Goal: Task Accomplishment & Management: Use online tool/utility

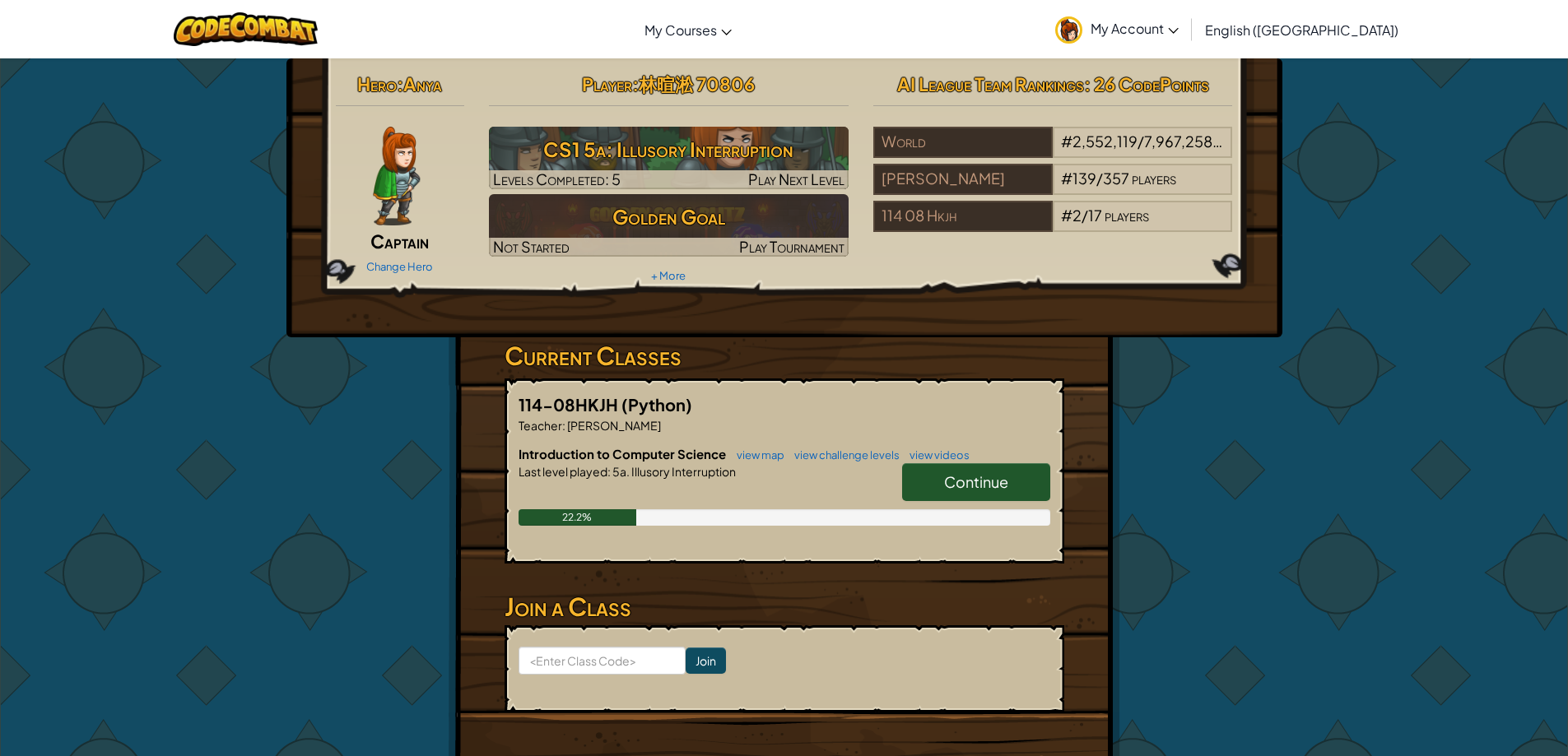
click at [983, 498] on link "Continue" at bounding box center [977, 482] width 148 height 38
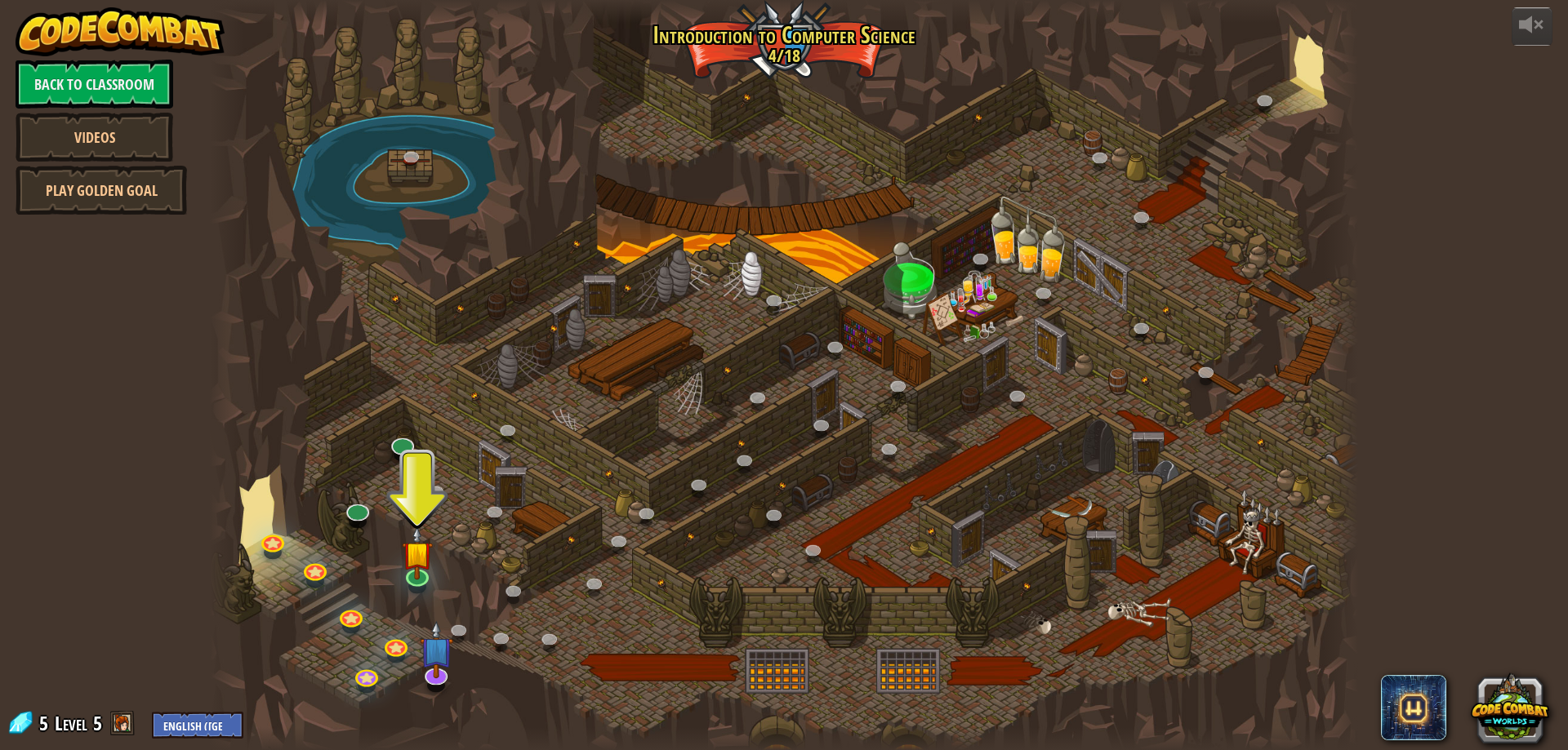
click at [421, 590] on div at bounding box center [417, 587] width 18 height 14
click at [420, 581] on link at bounding box center [416, 574] width 33 height 33
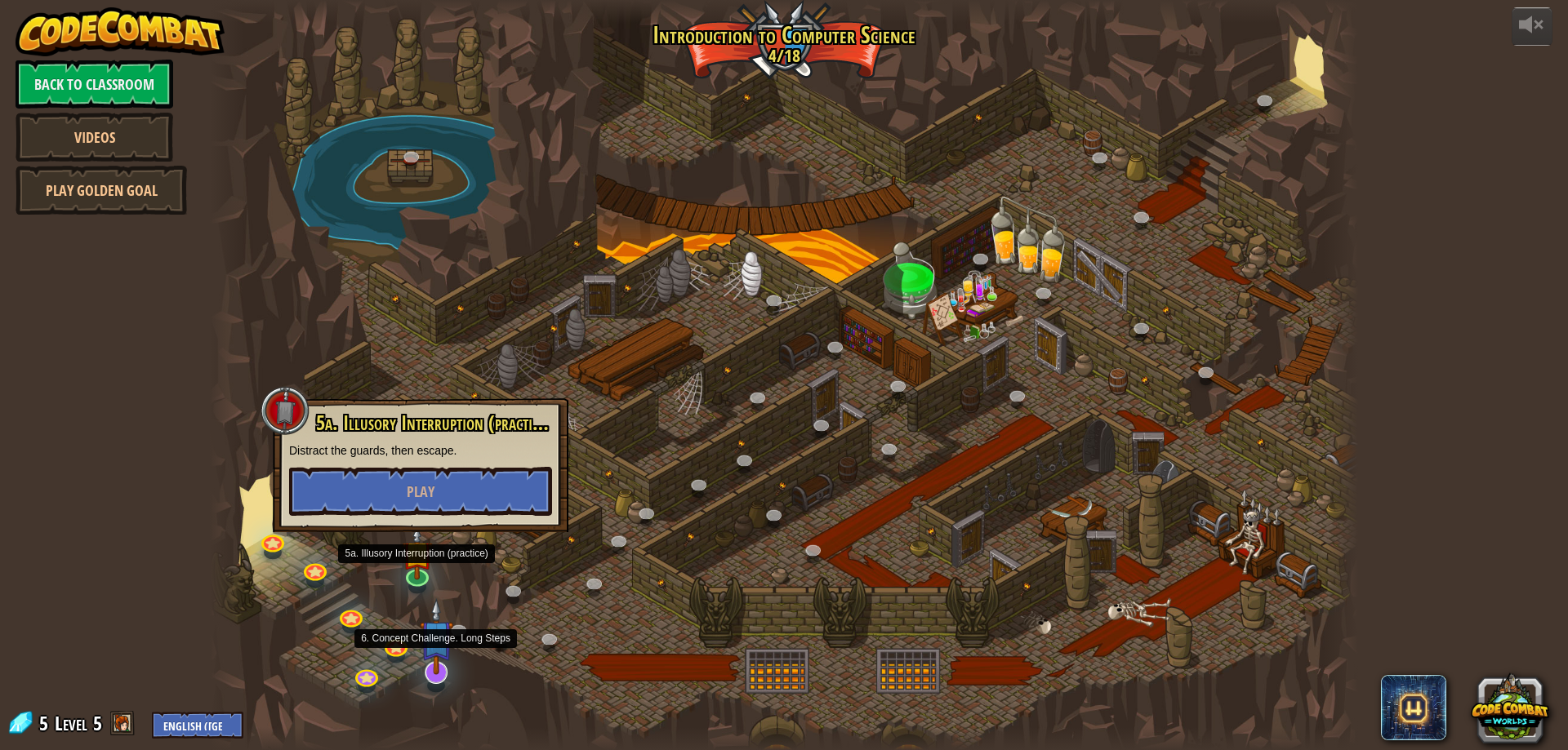
click at [434, 673] on img at bounding box center [437, 637] width 33 height 77
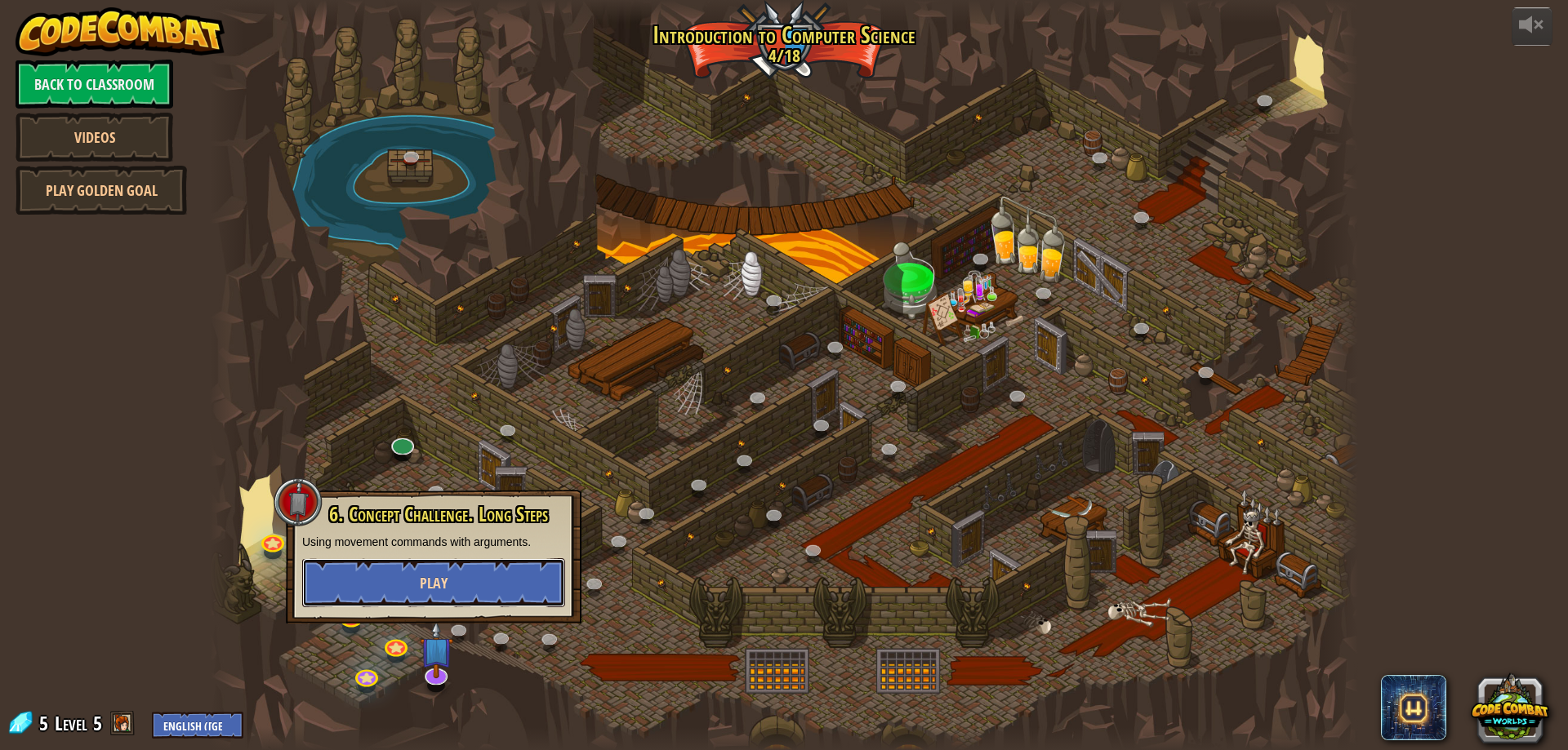
click at [473, 592] on button "Play" at bounding box center [434, 583] width 263 height 49
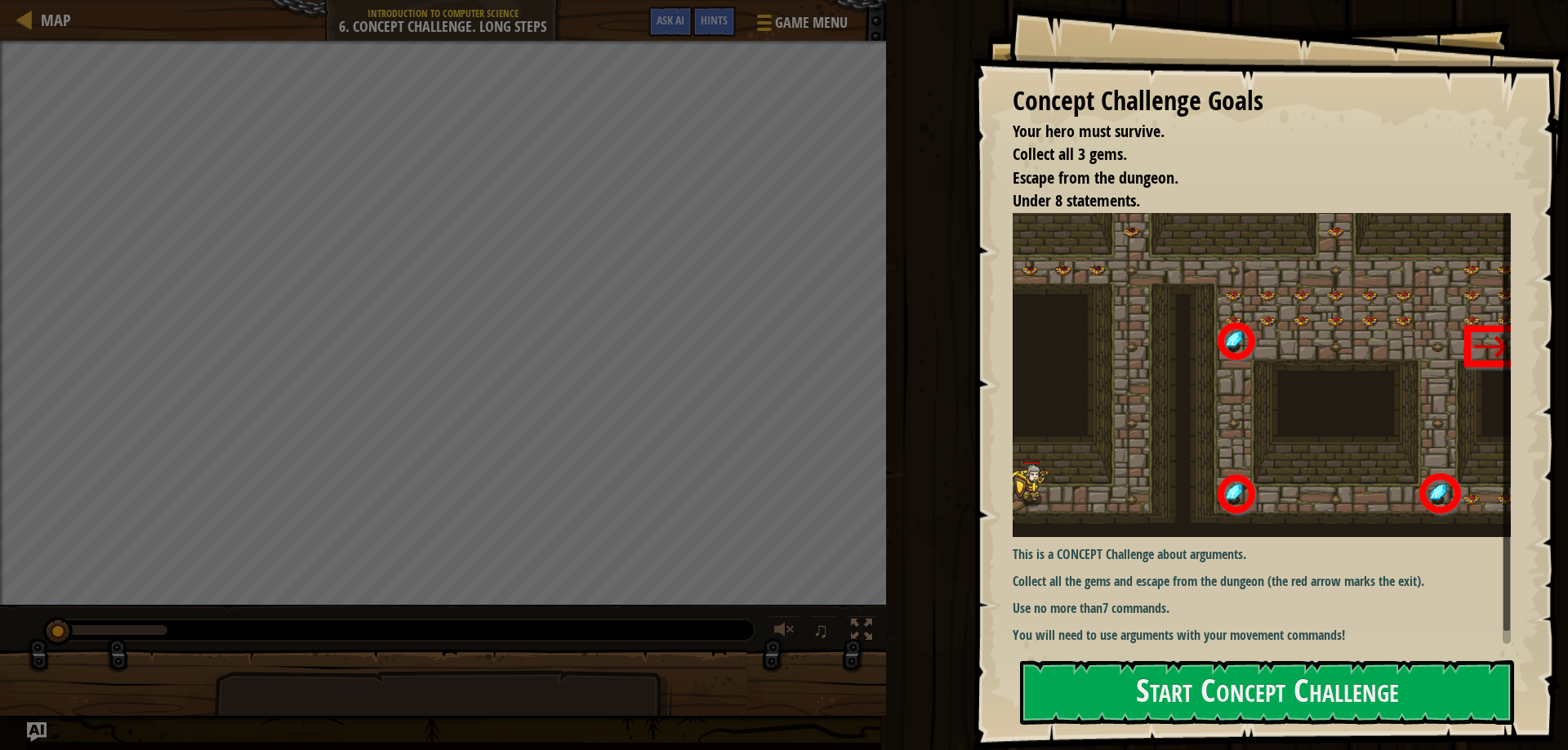
click at [1243, 0] on html "Concept Challenge Goals Your hero must survive. Collect all 3 gems. Escape from…" at bounding box center [784, 0] width 1568 height 0
click at [1225, 694] on button "Start Concept Challenge" at bounding box center [1267, 693] width 494 height 64
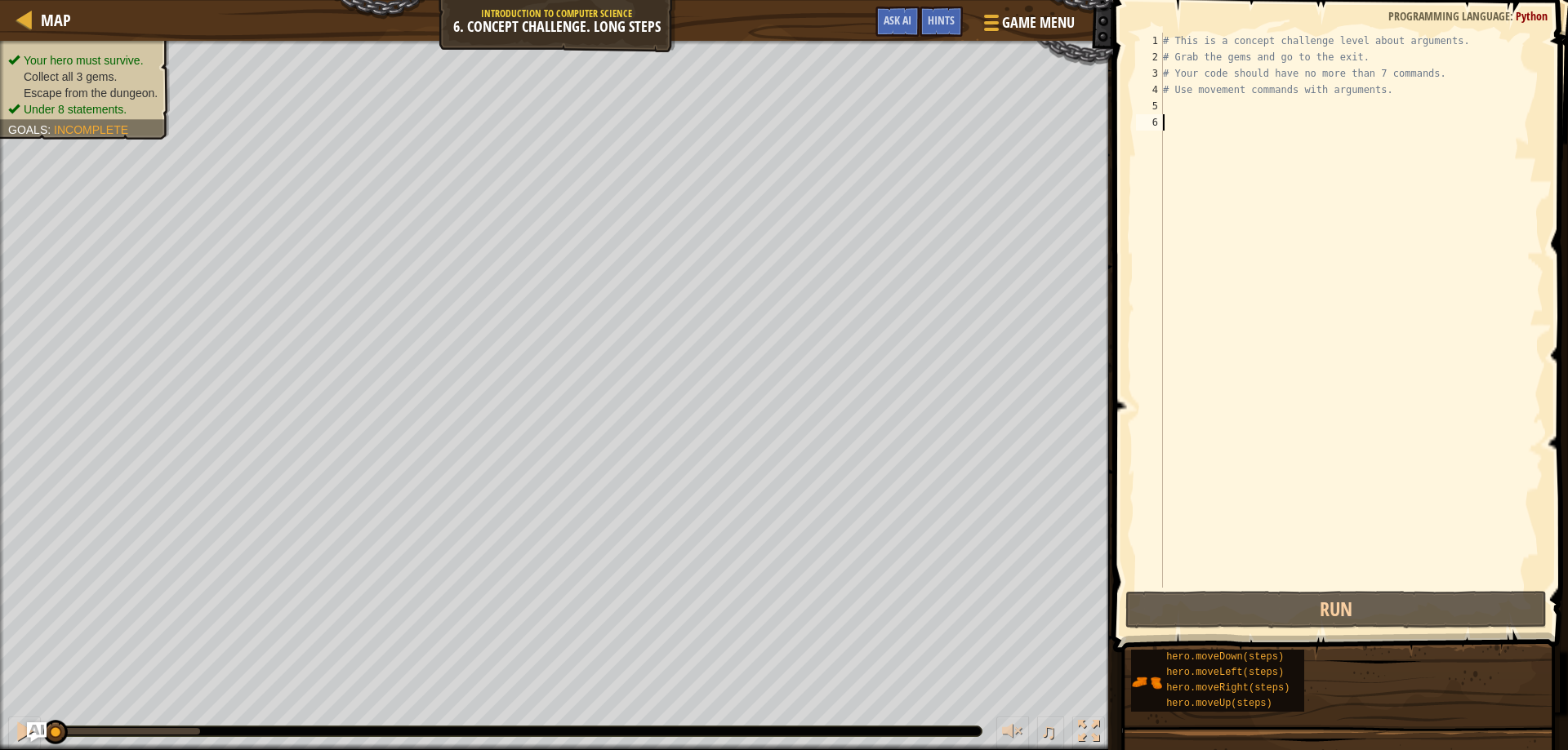
click at [1174, 106] on div "# This is a concept challenge level about arguments. # Grab the gems and go to …" at bounding box center [1351, 327] width 384 height 588
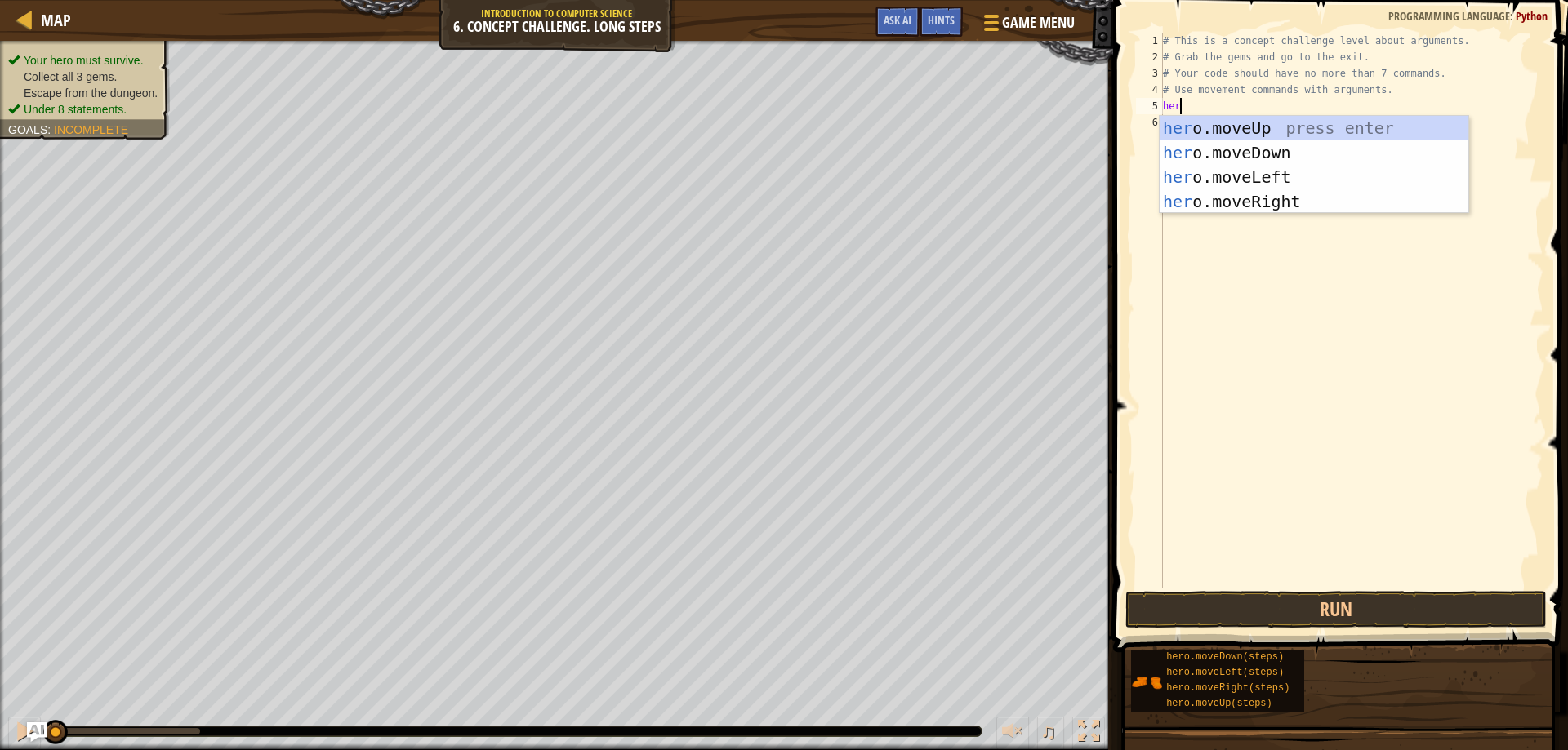
type textarea "hero"
click at [1351, 120] on div "hero .moveUp press enter hero .moveDown press enter hero .moveLeft press enter …" at bounding box center [1313, 189] width 309 height 147
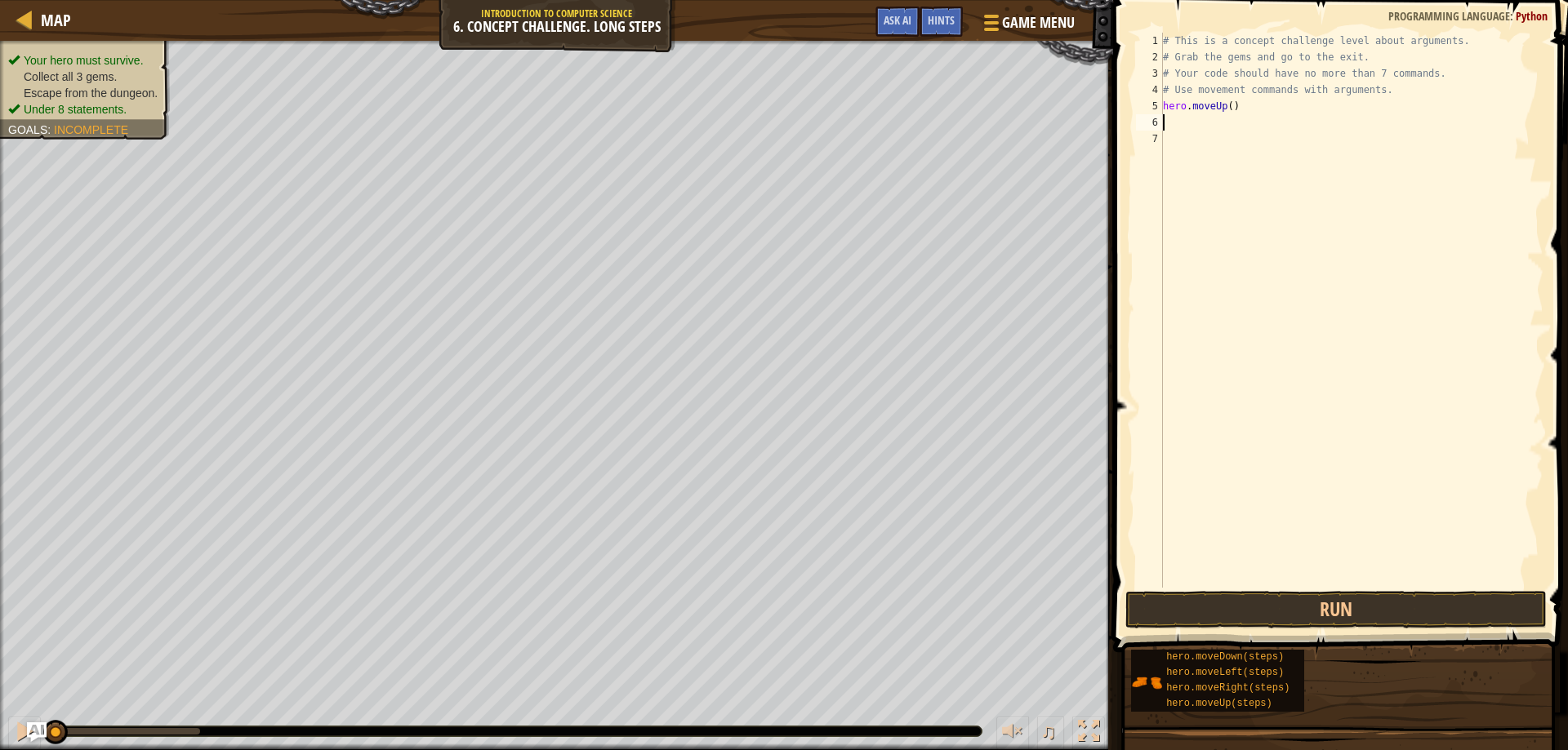
scroll to position [7, 0]
click at [1316, 607] on button "Run" at bounding box center [1335, 609] width 422 height 38
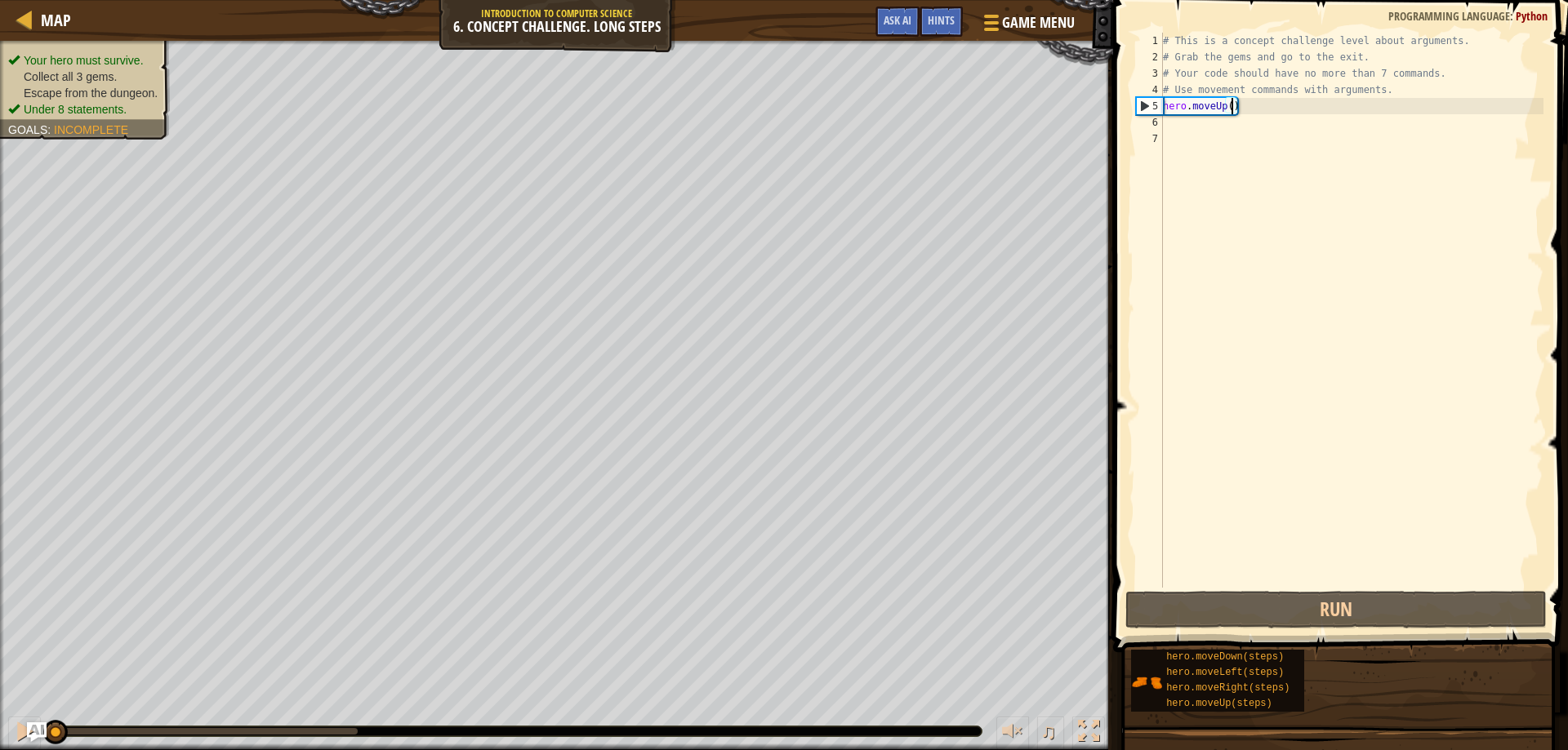
click at [1231, 107] on div "# This is a concept challenge level about arguments. # Grab the gems and go to …" at bounding box center [1351, 327] width 384 height 588
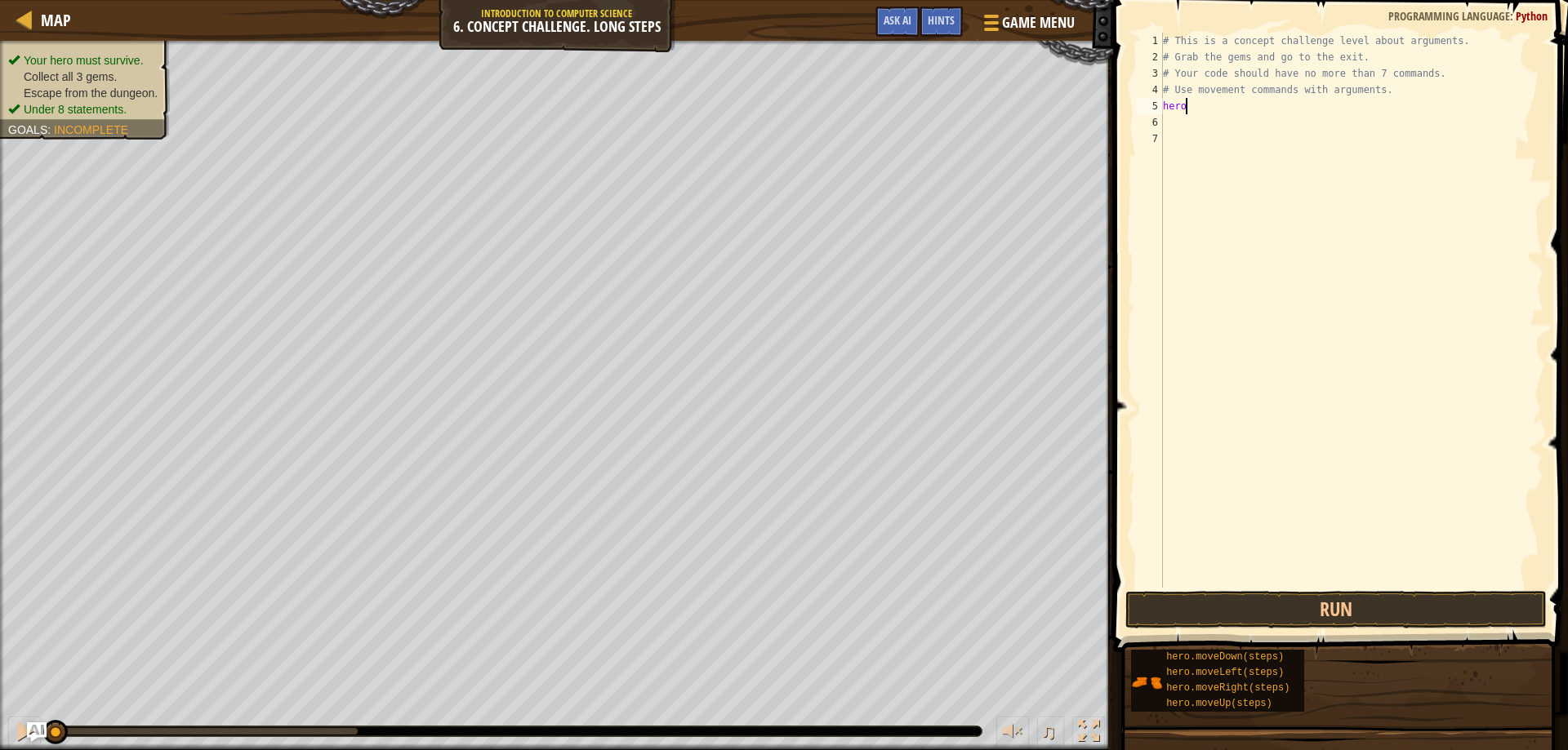
type textarea "hero."
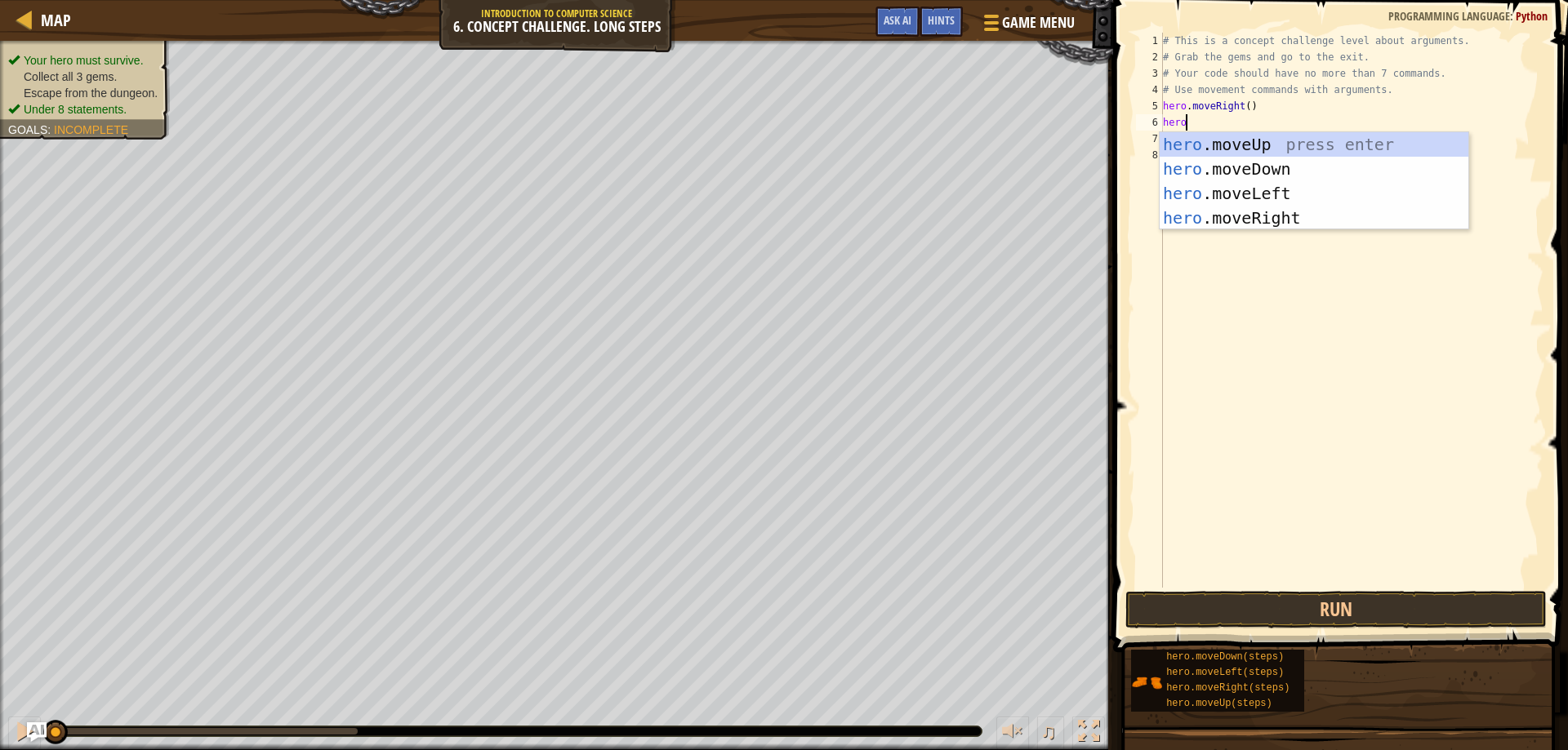
scroll to position [7, 3]
type textarea "hero."
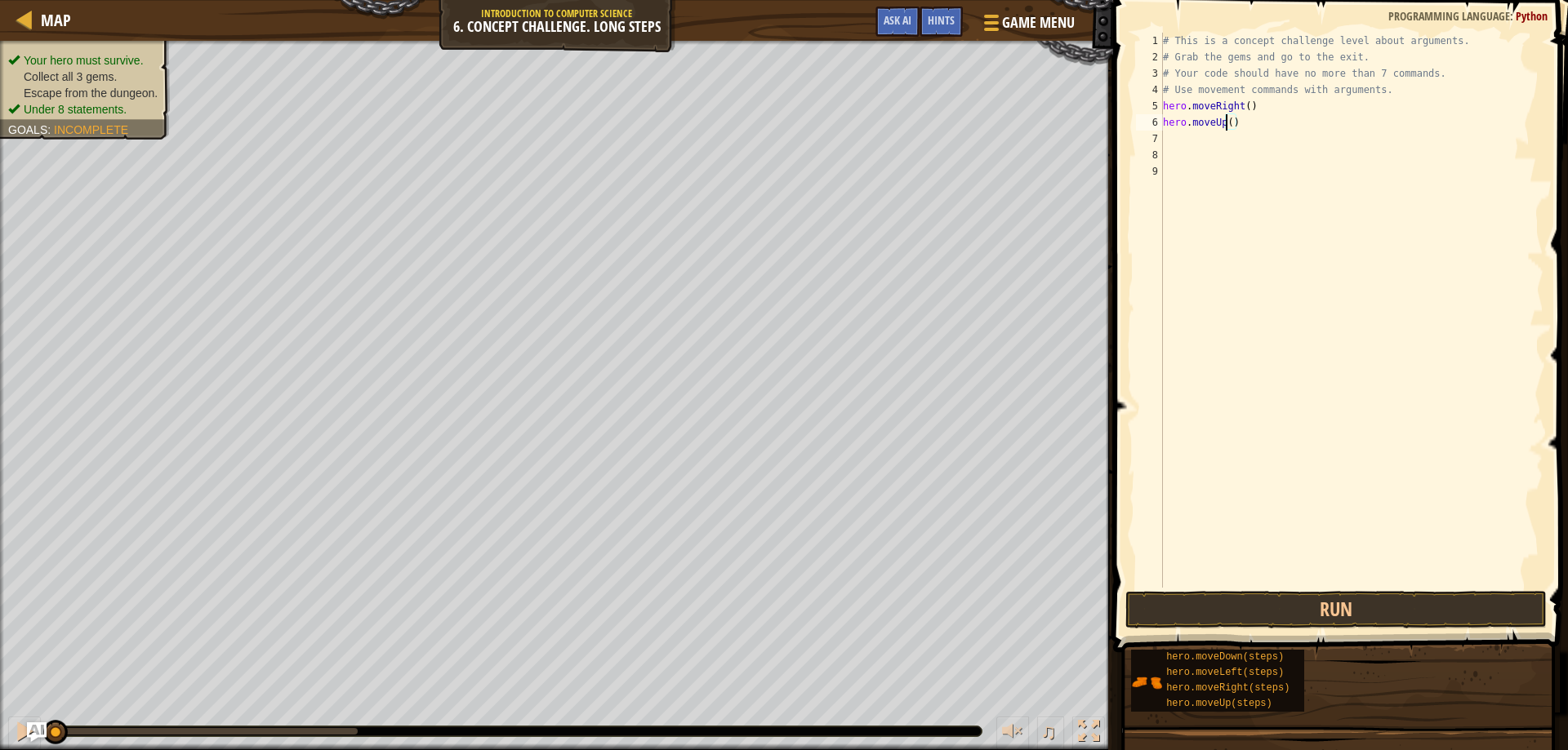
click at [1228, 128] on div "# This is a concept challenge level about arguments. # Grab the gems and go to …" at bounding box center [1351, 327] width 384 height 588
click at [1234, 125] on div "# This is a concept challenge level about arguments. # Grab the gems and go to …" at bounding box center [1351, 327] width 384 height 588
click at [1232, 129] on div "# This is a concept challenge level about arguments. # Grab the gems and go to …" at bounding box center [1351, 327] width 384 height 588
type textarea "hero.moveUp(3)"
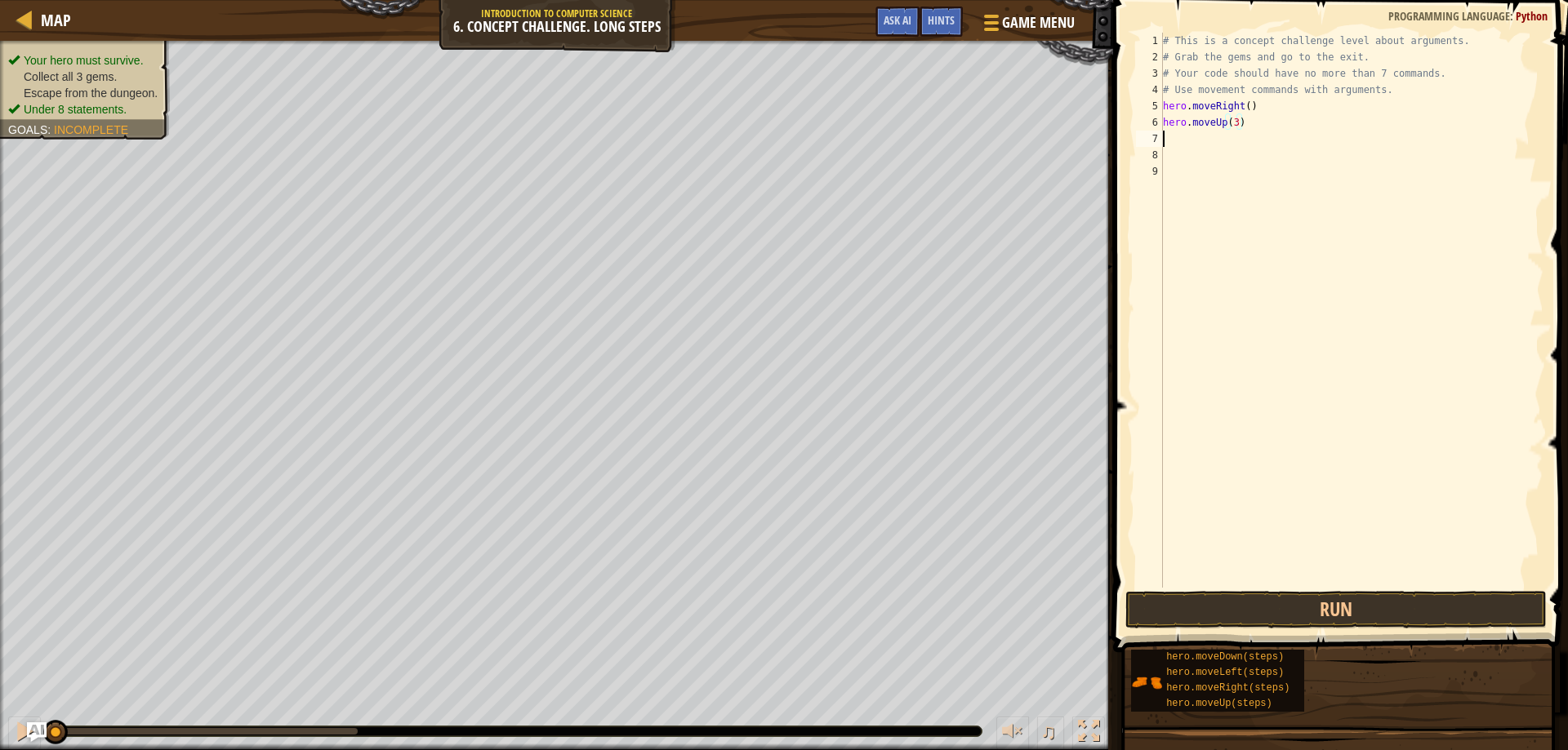
click at [1164, 138] on div "# This is a concept challenge level about arguments. # Grab the gems and go to …" at bounding box center [1351, 327] width 384 height 588
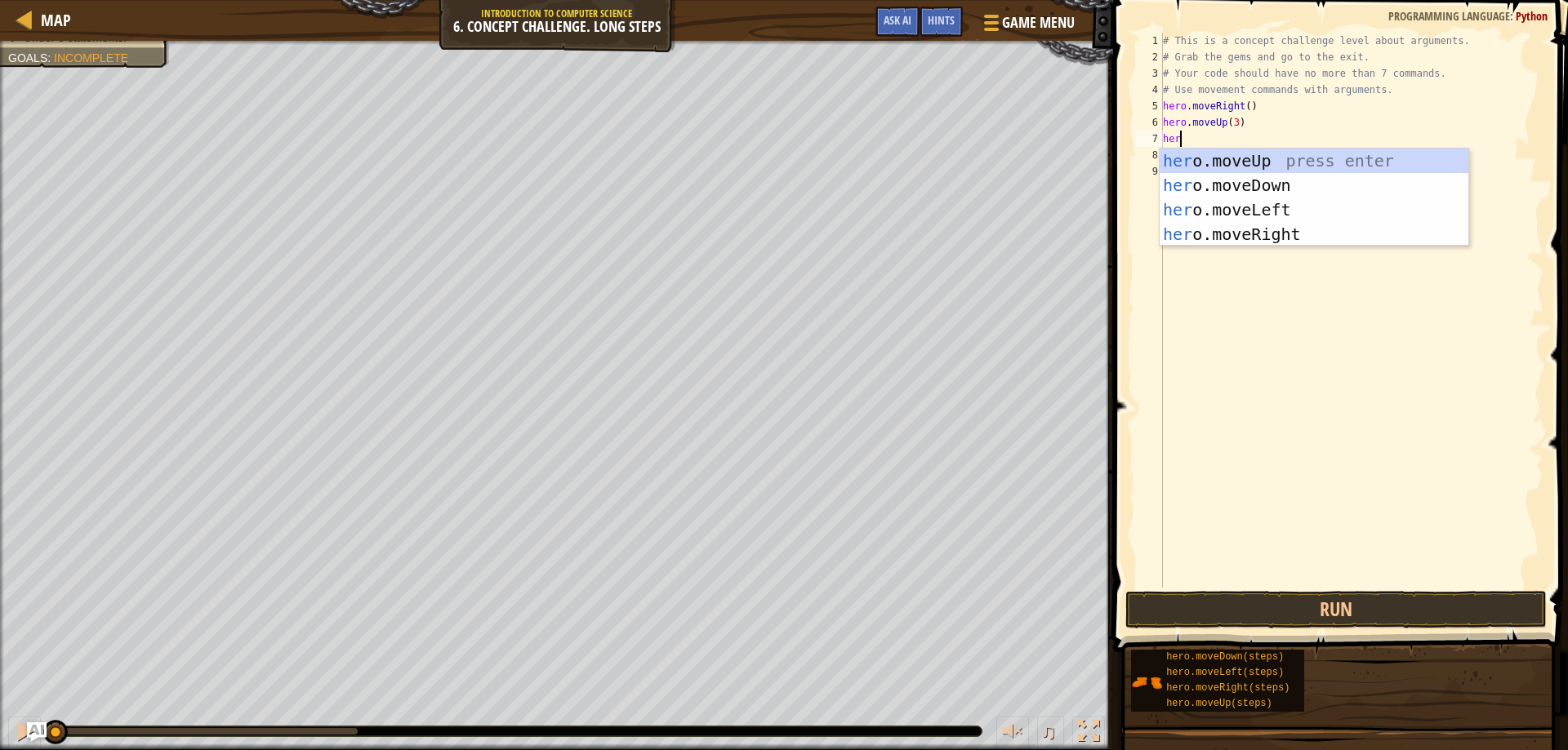
type textarea "hero"
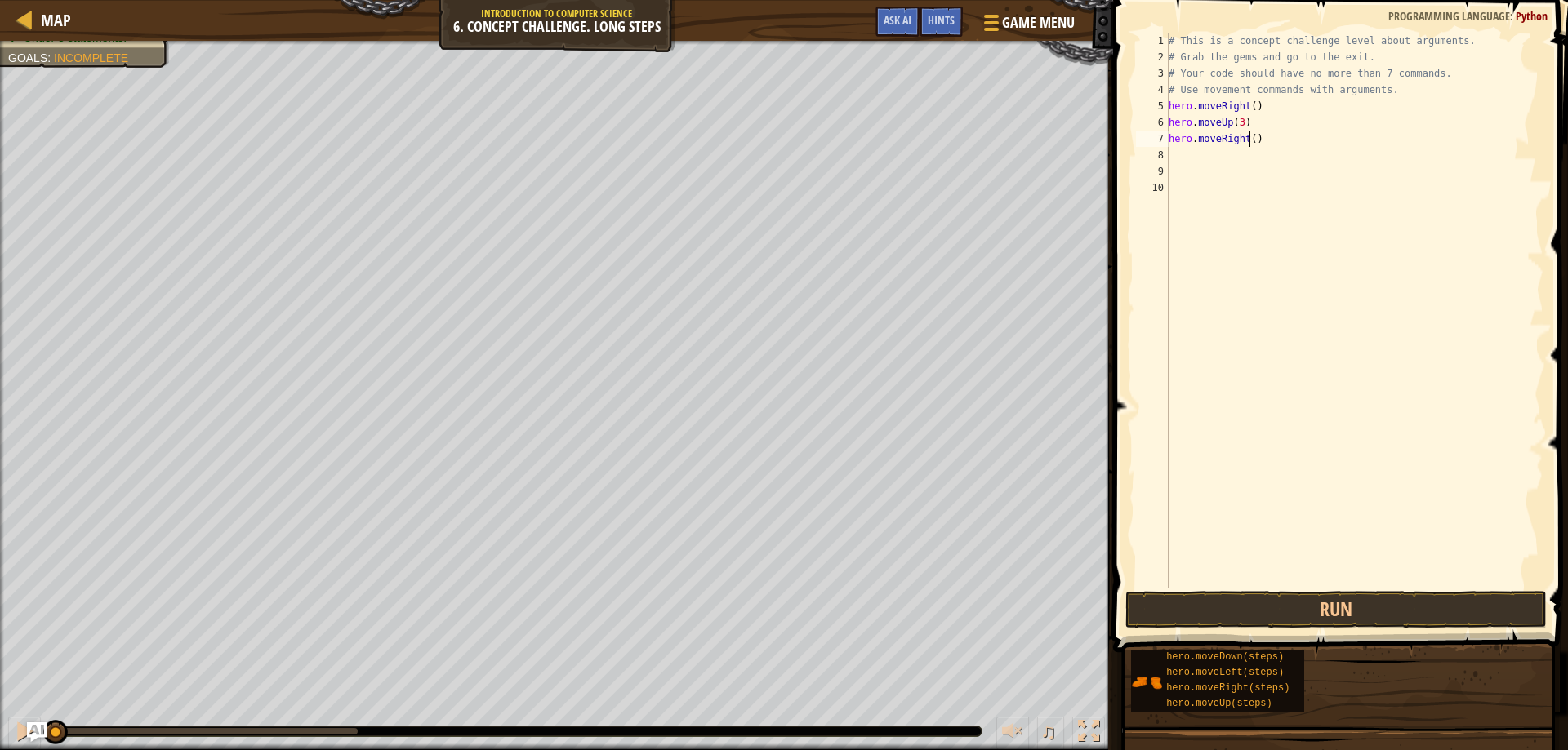
click at [1248, 140] on div "# This is a concept challenge level about arguments. # Grab the gems and go to …" at bounding box center [1354, 327] width 378 height 588
click at [1253, 135] on div "# This is a concept challenge level about arguments. # Grab the gems and go to …" at bounding box center [1354, 327] width 378 height 588
type textarea "hero.moveRight(2)"
click at [1175, 148] on div "# This is a concept challenge level about arguments. # Grab the gems and go to …" at bounding box center [1354, 327] width 378 height 588
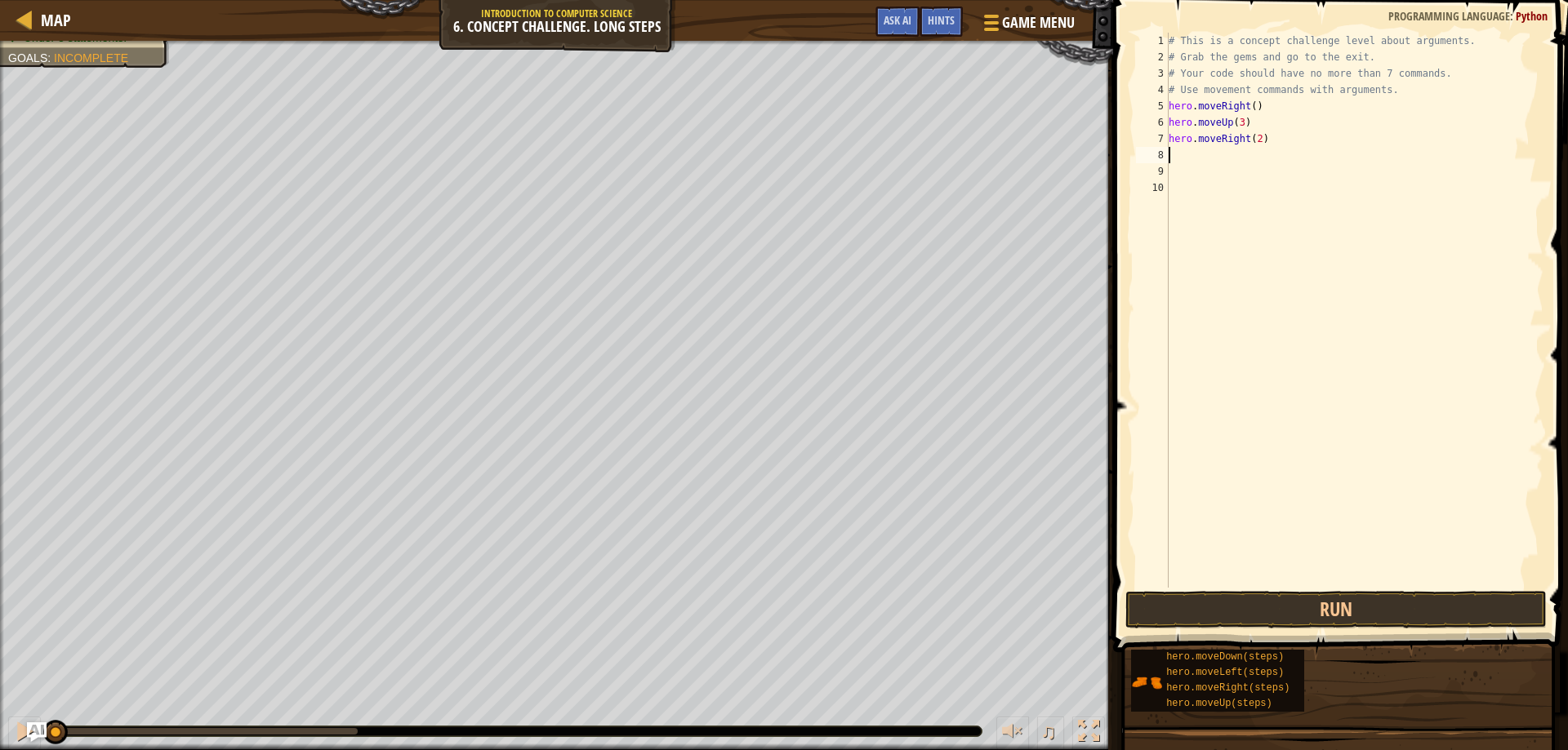
scroll to position [7, 0]
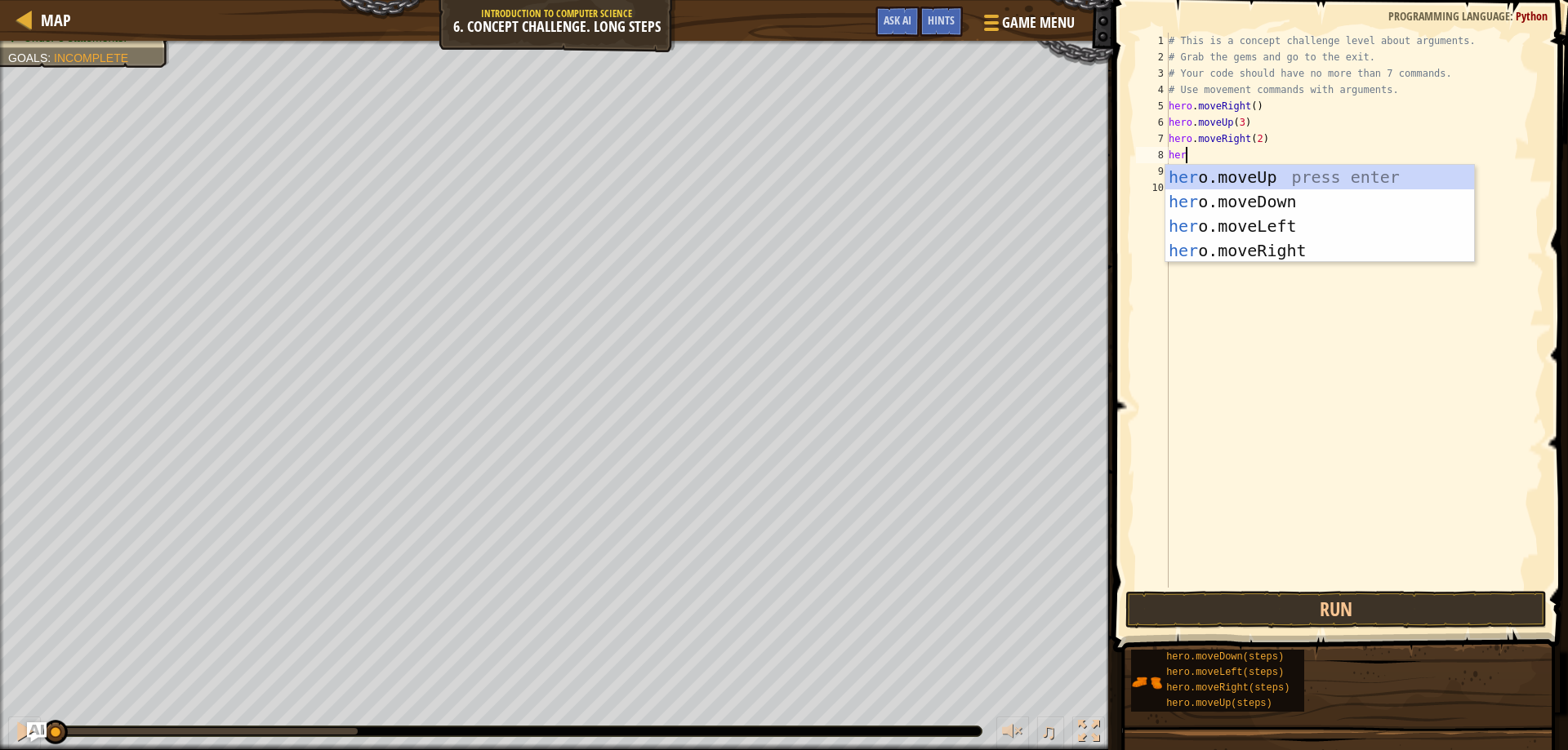
type textarea "hero"
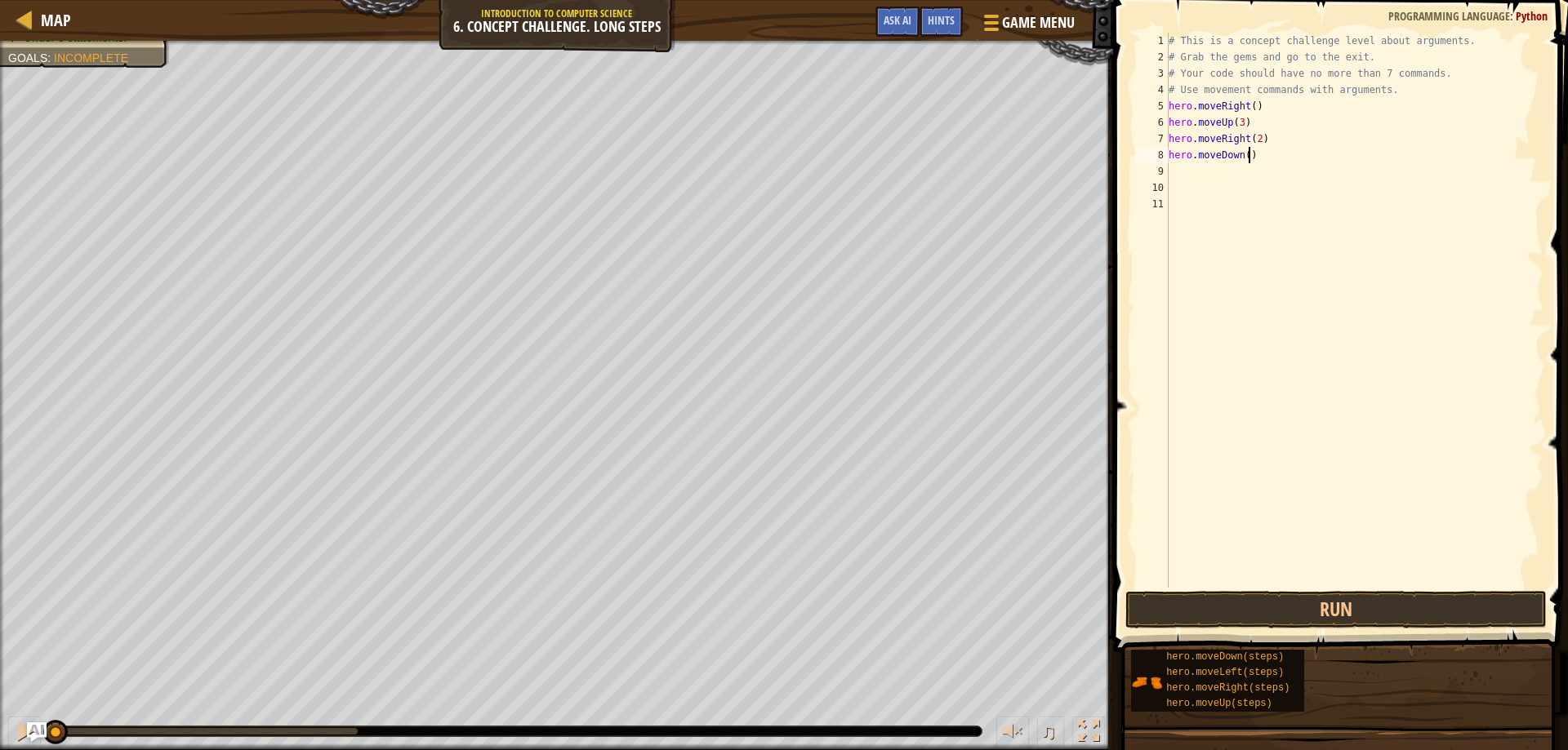
click at [1247, 159] on div "# This is a concept challenge level about arguments. # Grab the gems and go to …" at bounding box center [1354, 327] width 378 height 588
type textarea "hero.moveDown(3)"
click at [1181, 176] on div "# This is a concept challenge level about arguments. # Grab the gems and go to …" at bounding box center [1354, 327] width 378 height 588
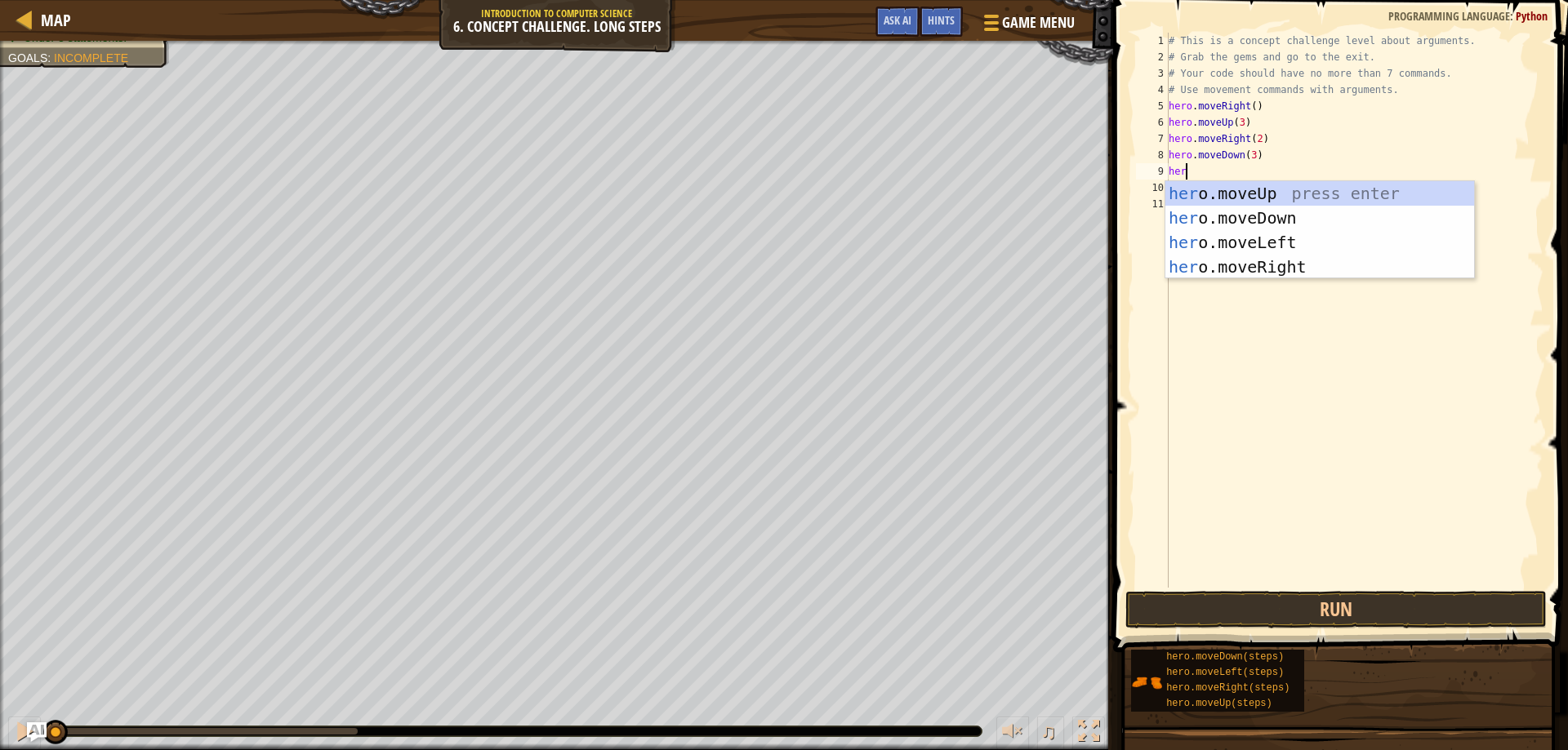
type textarea "hero"
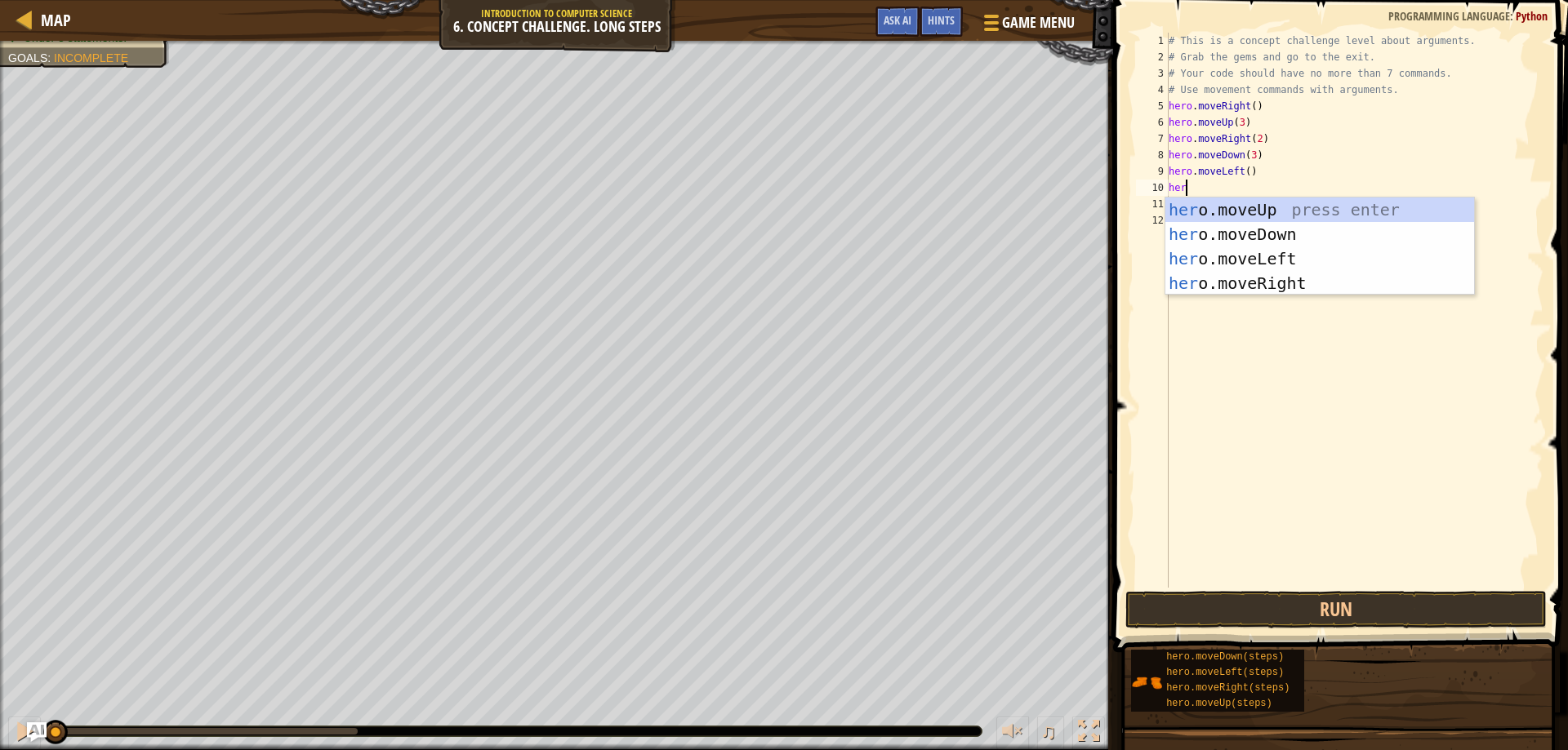
type textarea "hero"
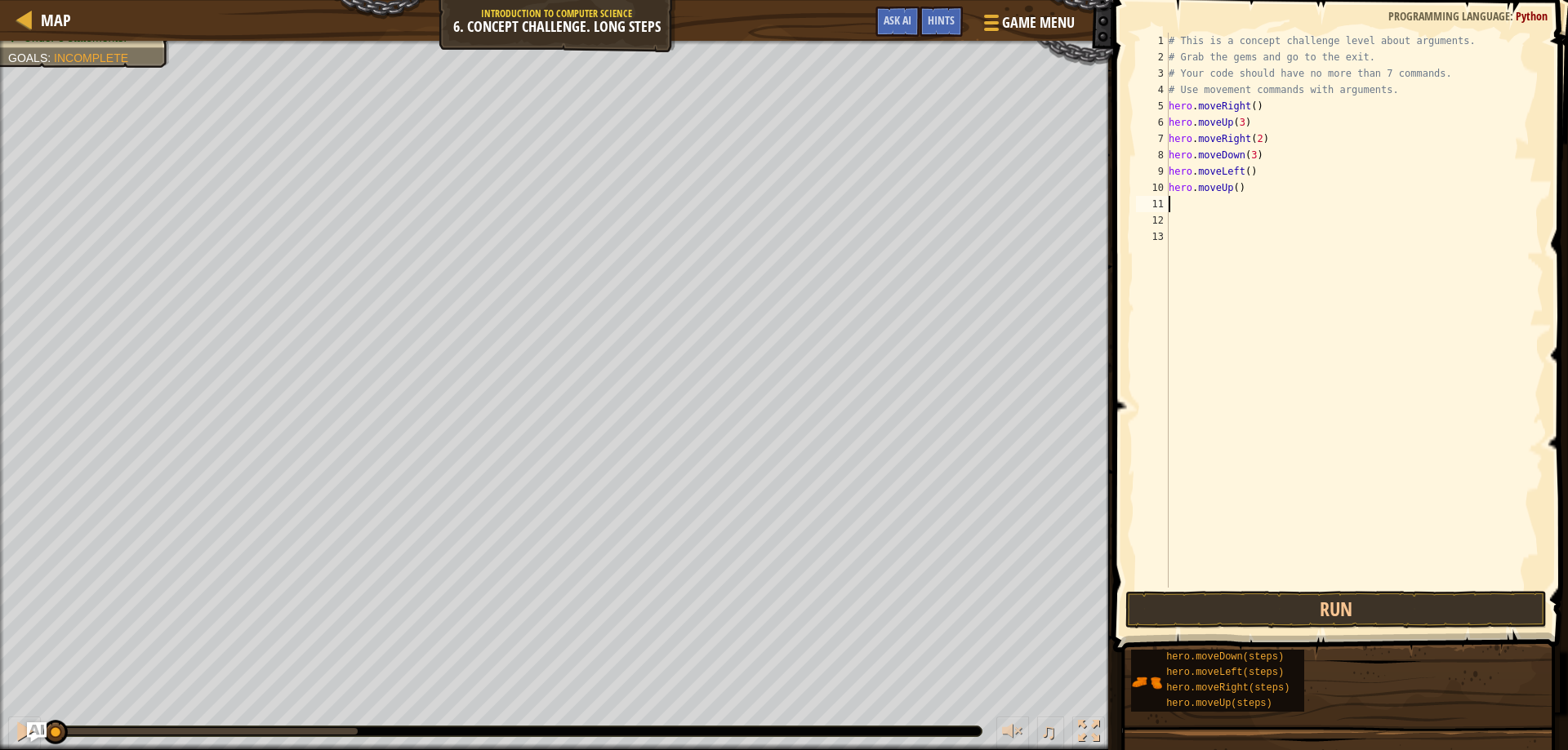
click at [1235, 193] on div "# This is a concept challenge level about arguments. # Grab the gems and go to …" at bounding box center [1354, 327] width 378 height 588
type textarea "hero.moveUp(2)"
click at [1176, 205] on div "# This is a concept challenge level about arguments. # Grab the gems and go to …" at bounding box center [1354, 327] width 378 height 588
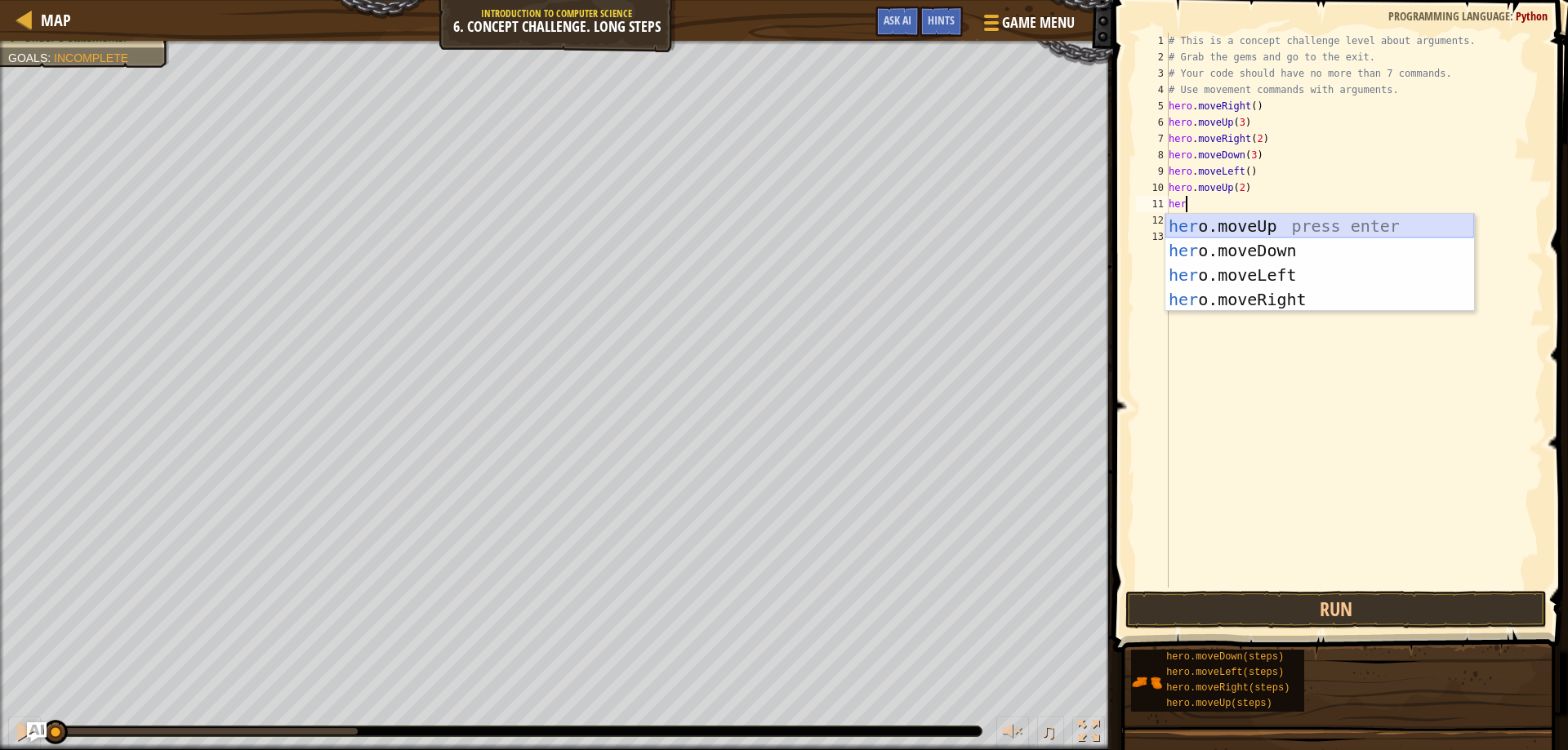
type textarea "hero"
click at [1245, 299] on div "hero .moveUp press enter hero .moveDown press enter hero .moveLeft press enter …" at bounding box center [1320, 288] width 309 height 147
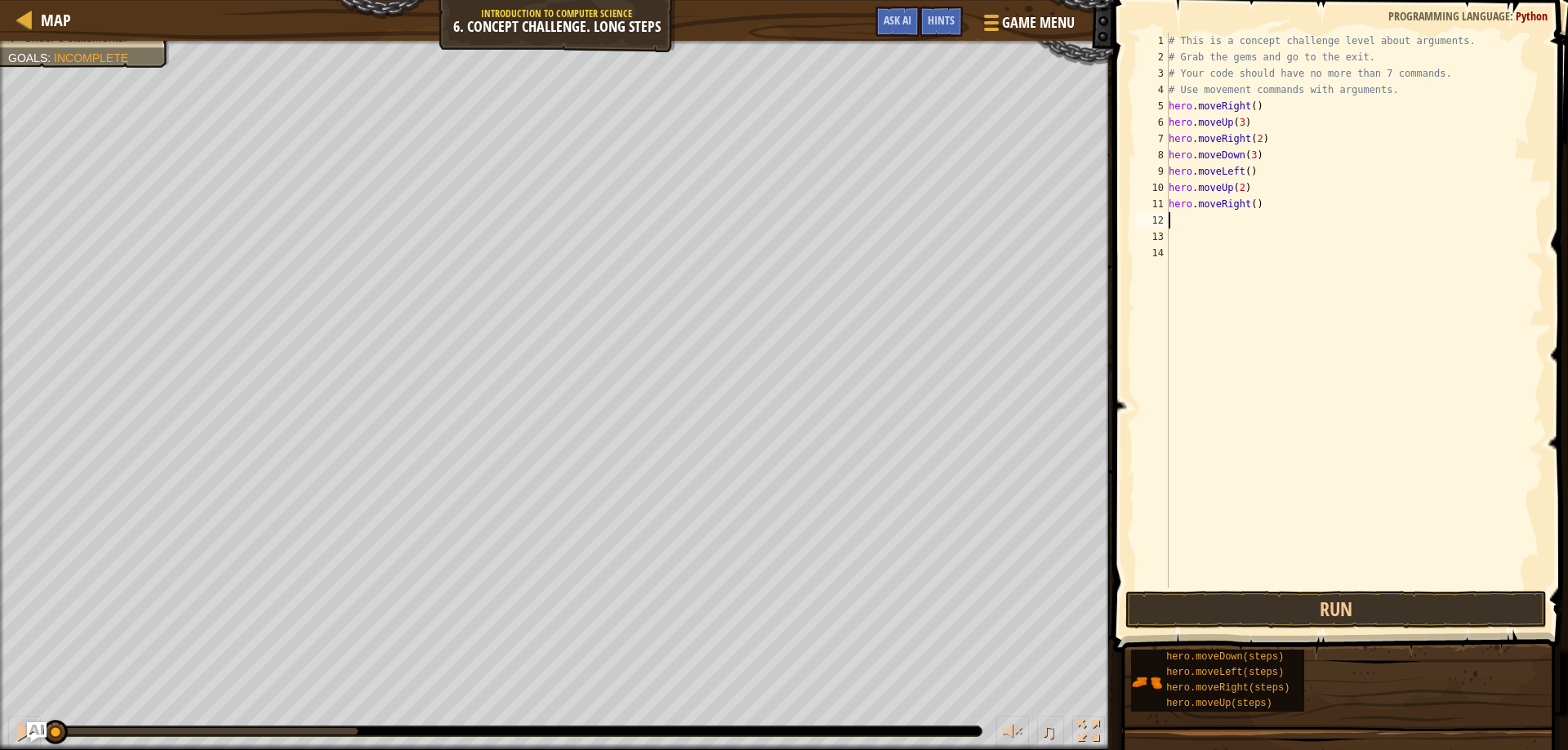
scroll to position [7, 0]
click at [1258, 204] on div "# This is a concept challenge level about arguments. # Grab the gems and go to …" at bounding box center [1354, 327] width 378 height 588
type textarea "hero.moveRight(3)"
click at [1290, 613] on button "Run" at bounding box center [1335, 609] width 422 height 38
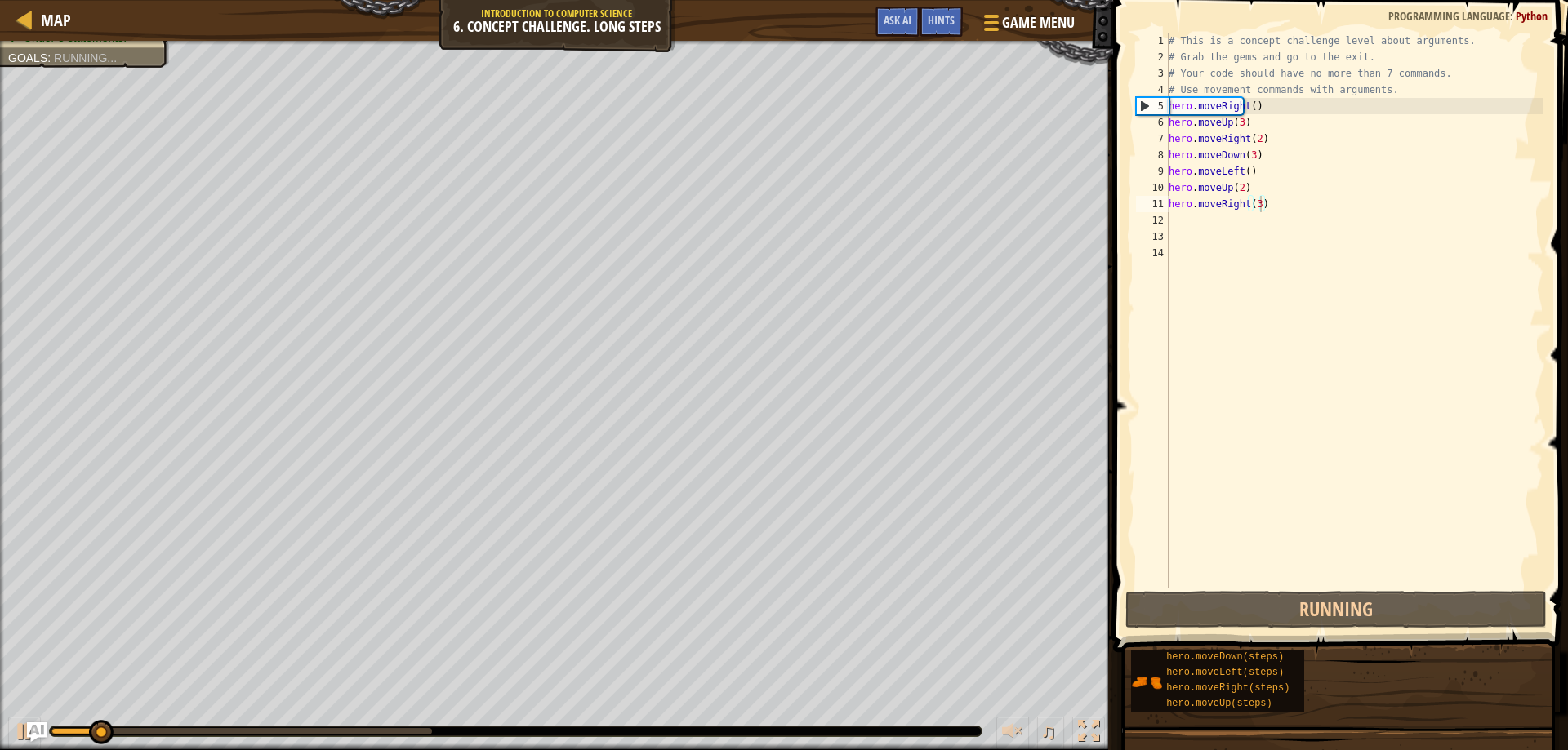
drag, startPoint x: 174, startPoint y: 737, endPoint x: 420, endPoint y: 757, distance: 246.8
click at [420, 0] on html "Map Introduction to Computer Science 6. Concept Challenge. Long Steps Game Menu…" at bounding box center [784, 0] width 1568 height 0
click at [413, 726] on div at bounding box center [515, 732] width 933 height 11
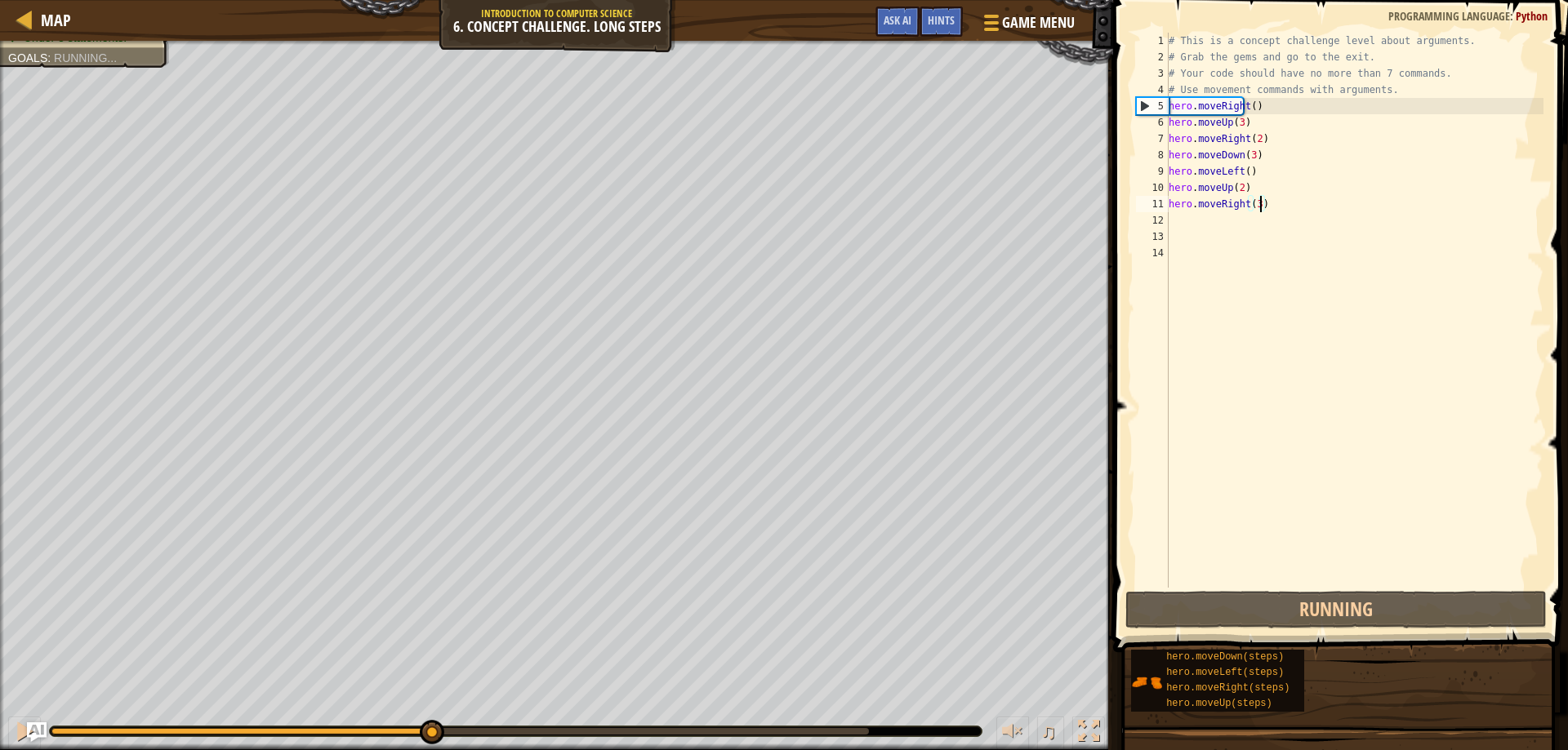
click at [428, 733] on div at bounding box center [460, 731] width 817 height 6
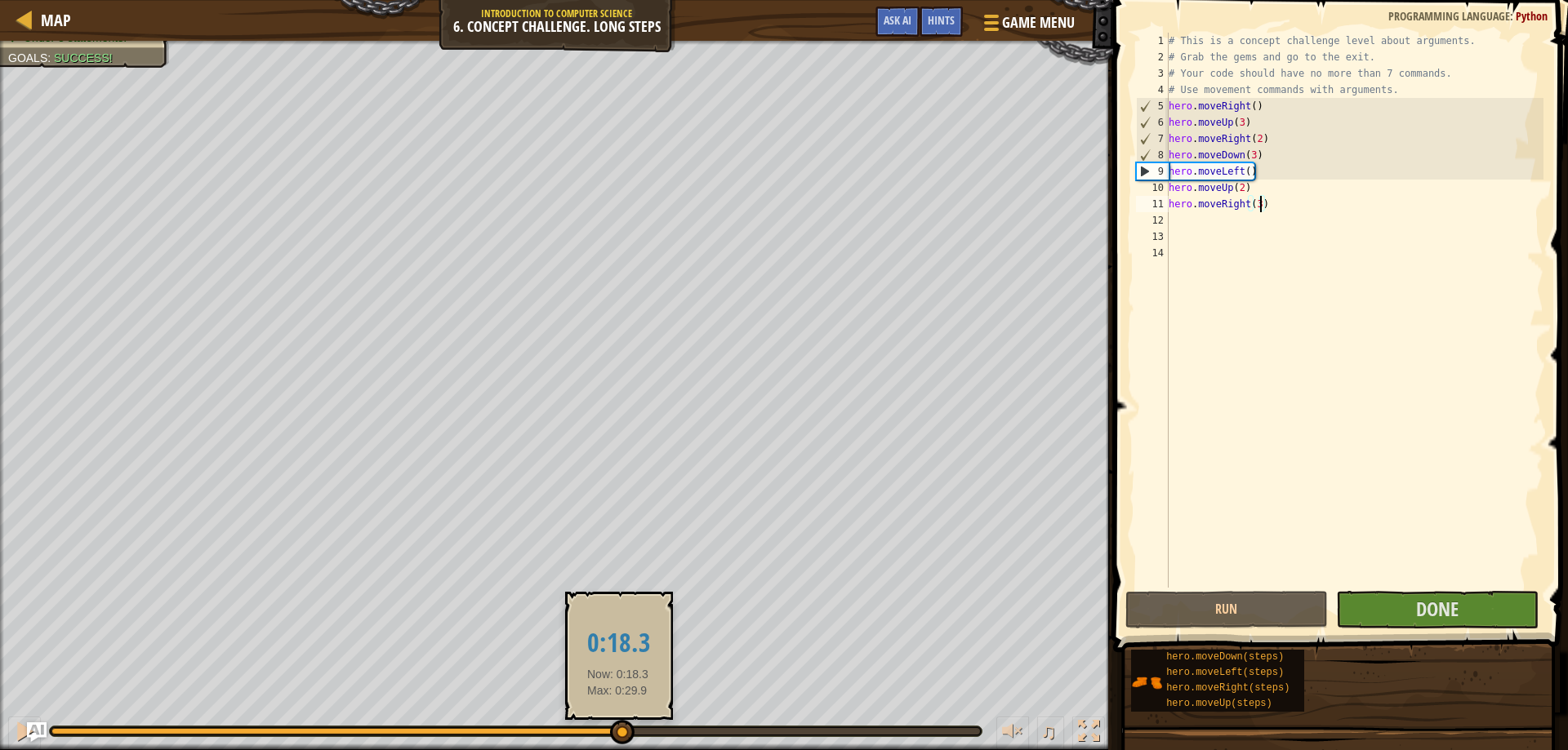
drag, startPoint x: 604, startPoint y: 733, endPoint x: 619, endPoint y: 733, distance: 15.0
click at [619, 733] on div at bounding box center [516, 731] width 928 height 6
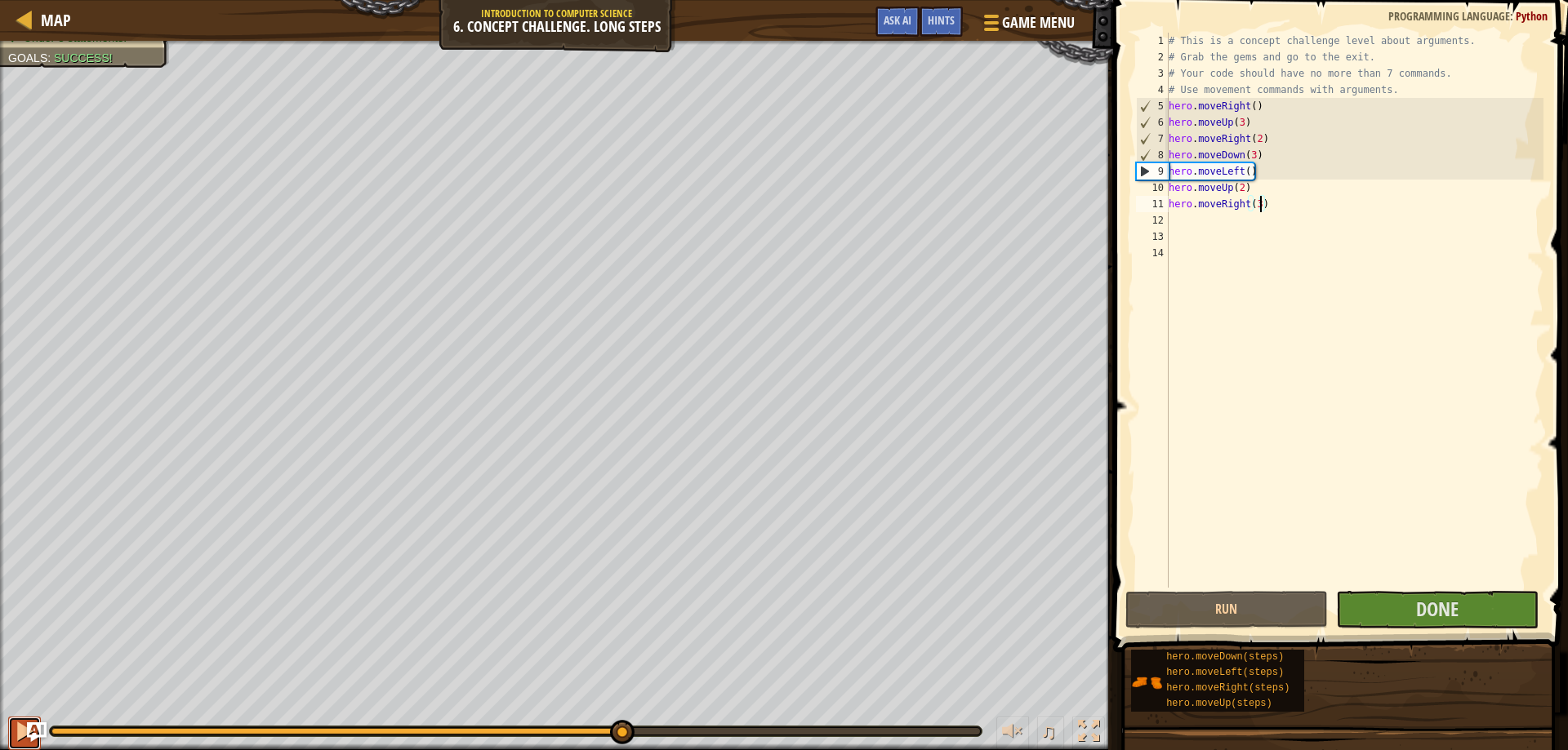
click at [24, 723] on div at bounding box center [24, 731] width 21 height 21
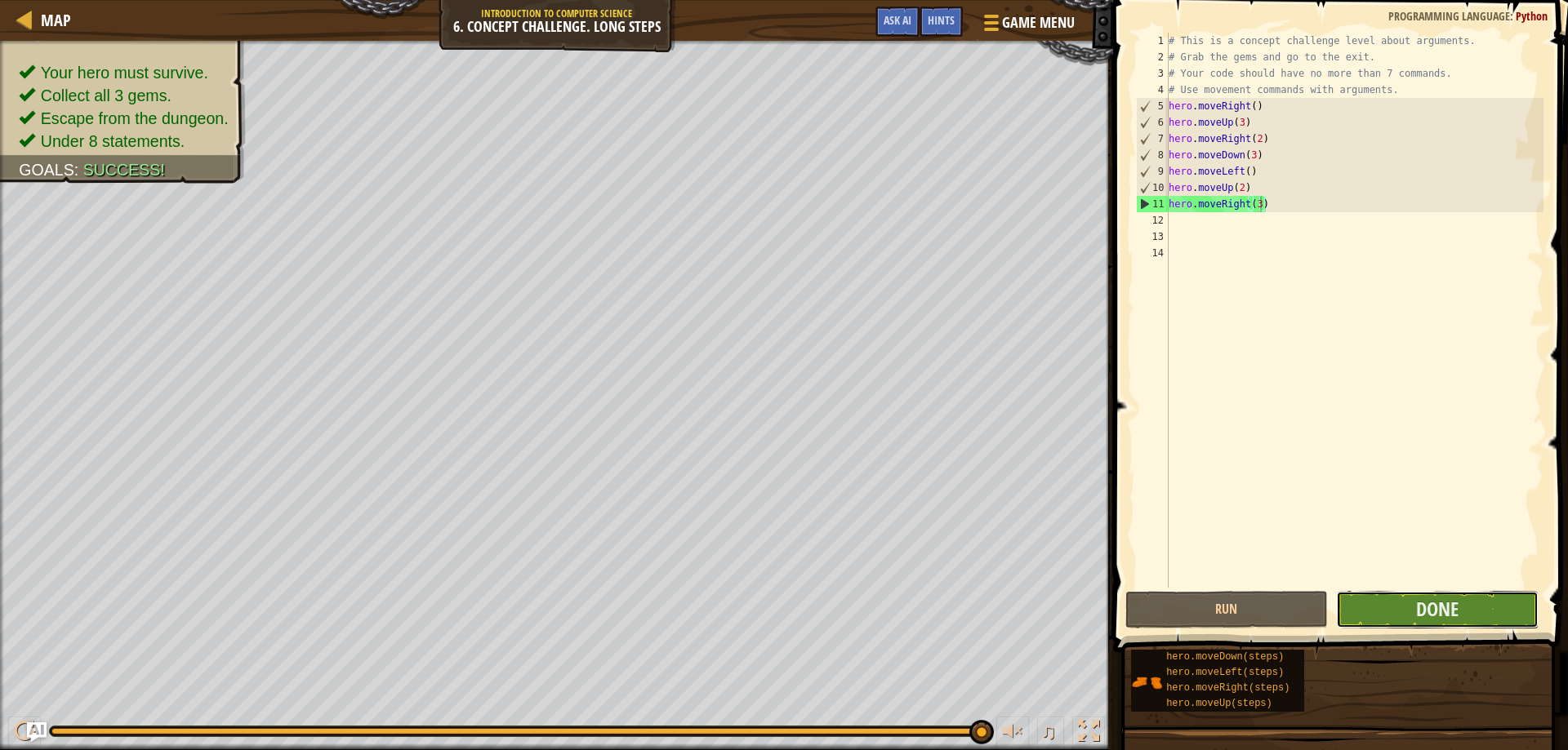
click at [1406, 597] on button "Done" at bounding box center [1437, 609] width 202 height 38
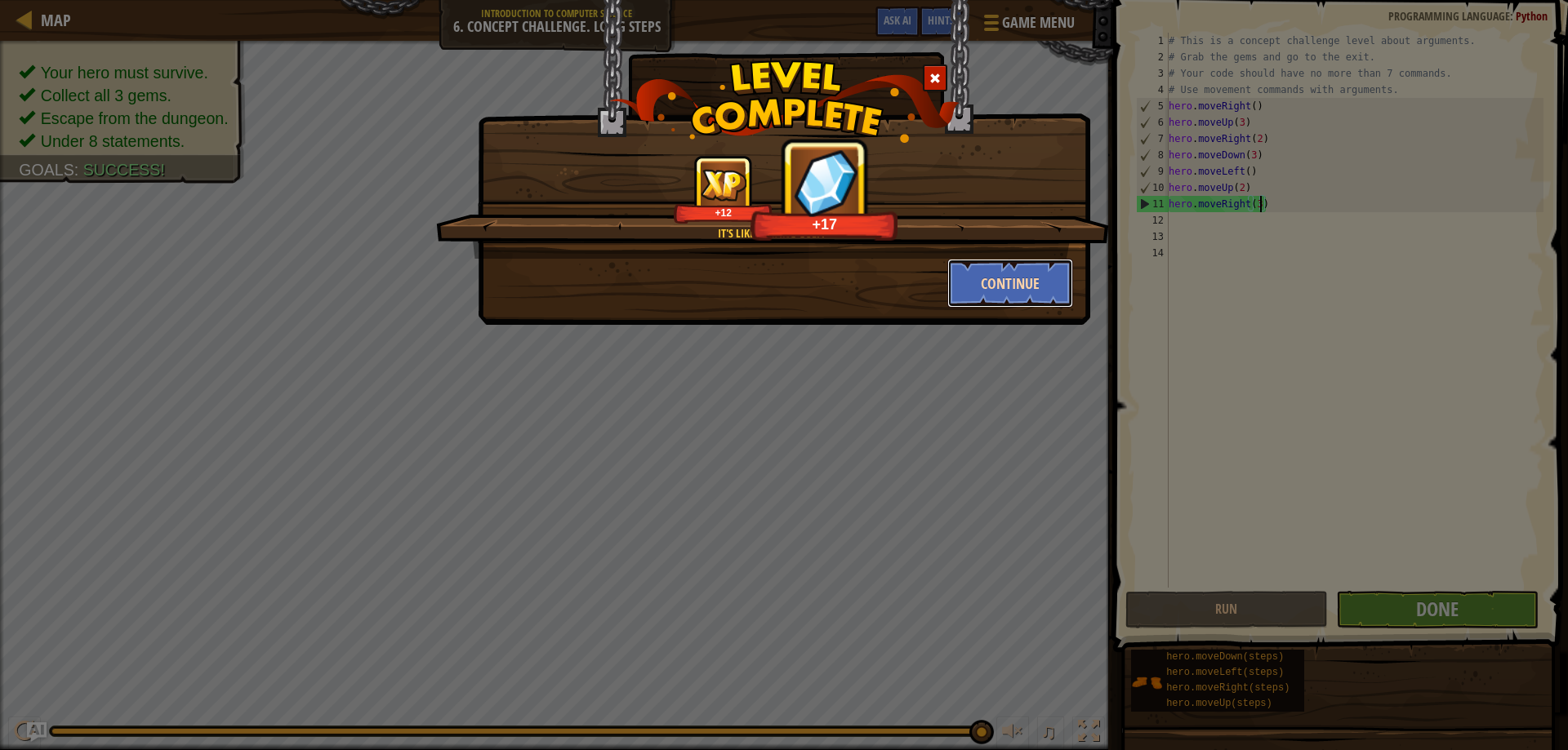
click at [983, 278] on button "Continue" at bounding box center [1010, 283] width 127 height 49
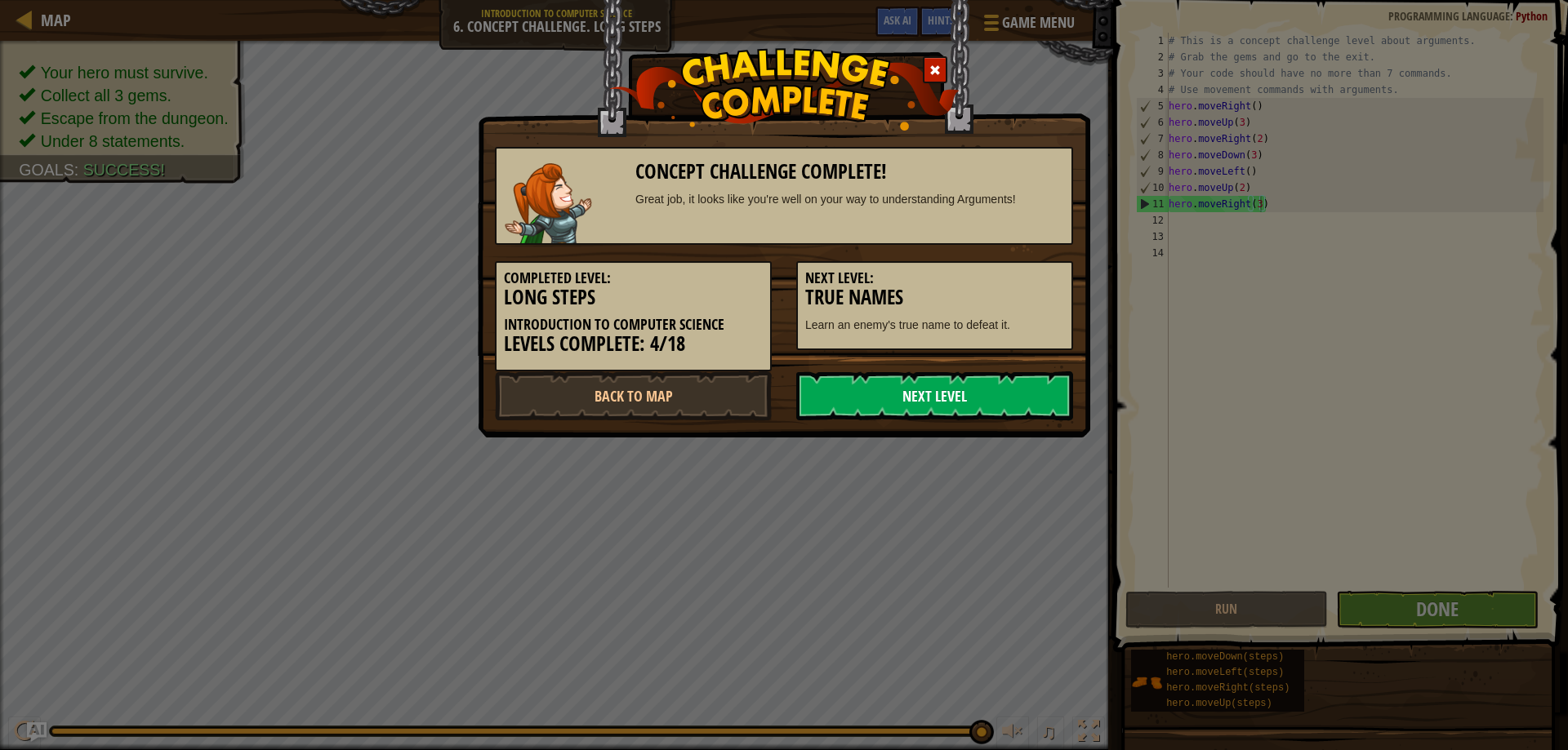
click at [867, 399] on link "Next Level" at bounding box center [934, 395] width 277 height 49
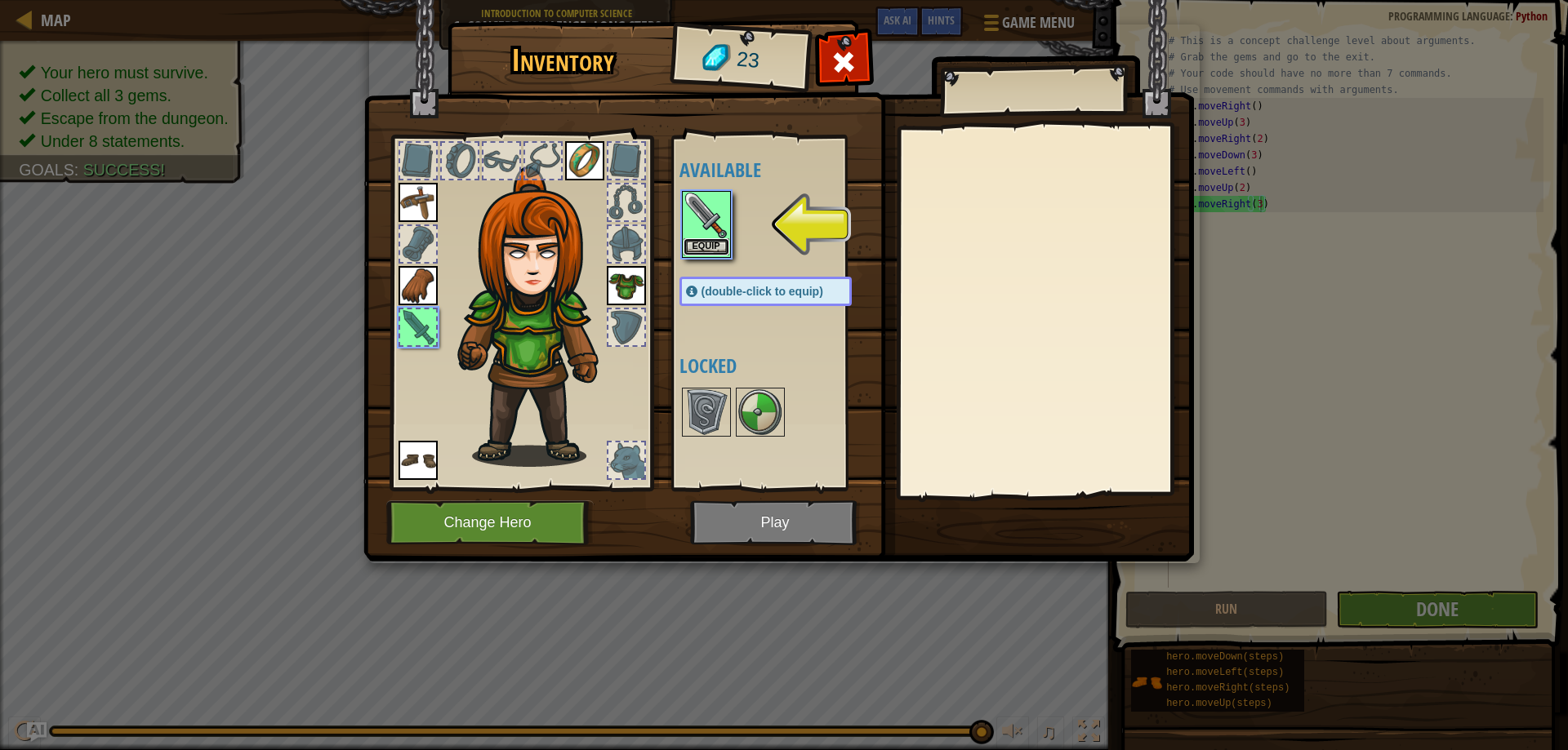
click at [699, 242] on button "Equip" at bounding box center [707, 246] width 46 height 17
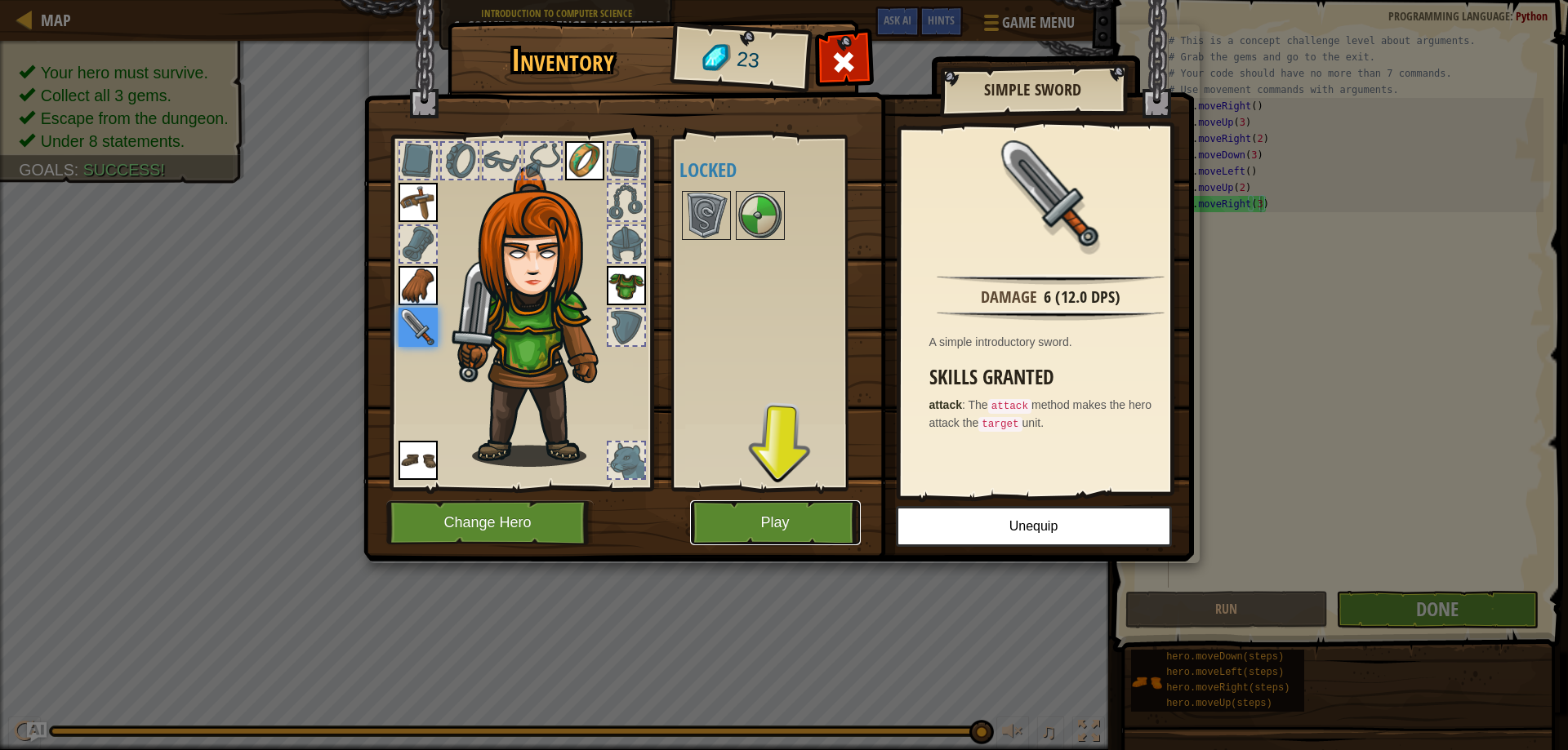
click at [769, 513] on button "Play" at bounding box center [776, 523] width 171 height 45
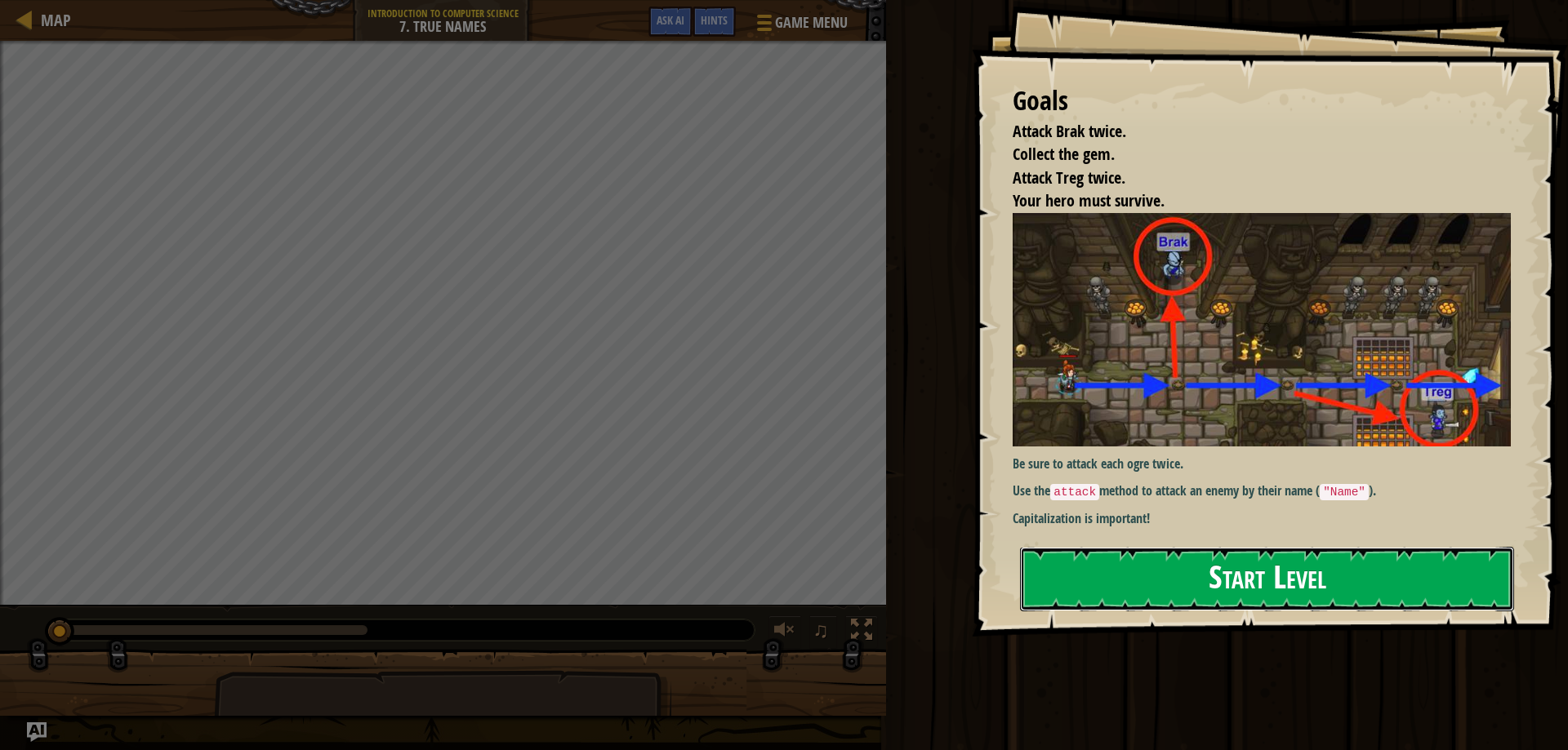
click at [1265, 595] on button "Start Level" at bounding box center [1267, 579] width 494 height 64
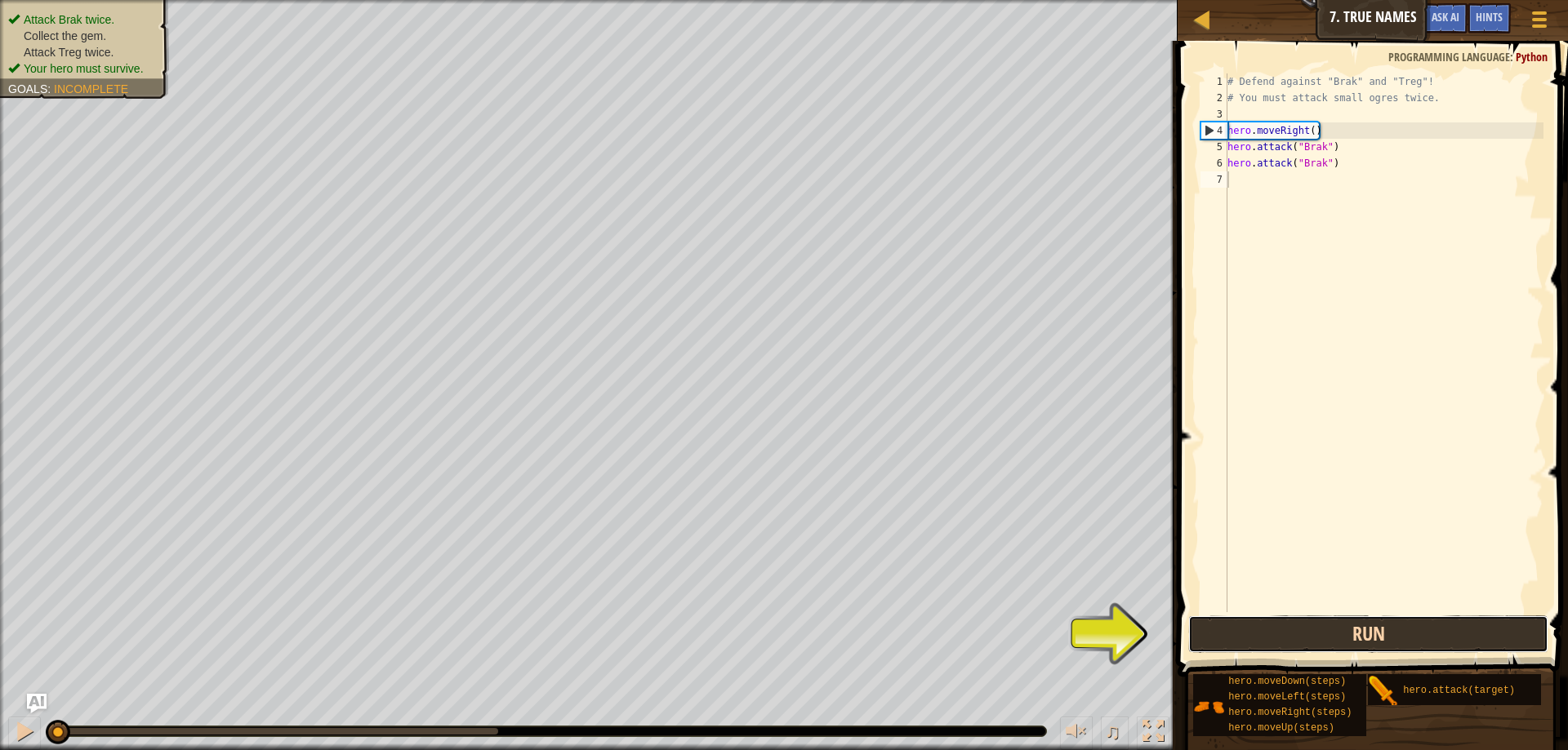
click at [1294, 633] on button "Run" at bounding box center [1369, 634] width 360 height 38
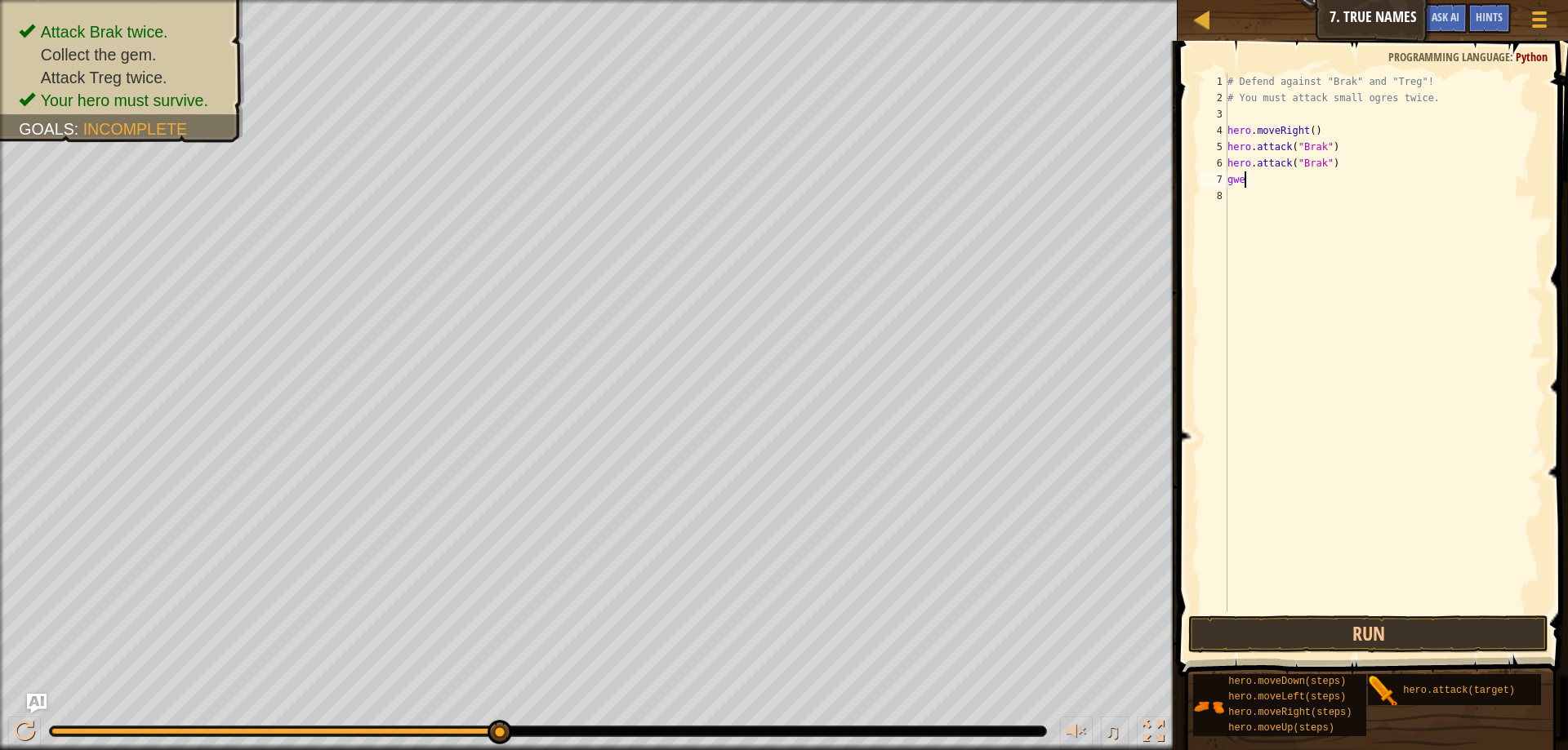
scroll to position [7, 1]
type textarea "g"
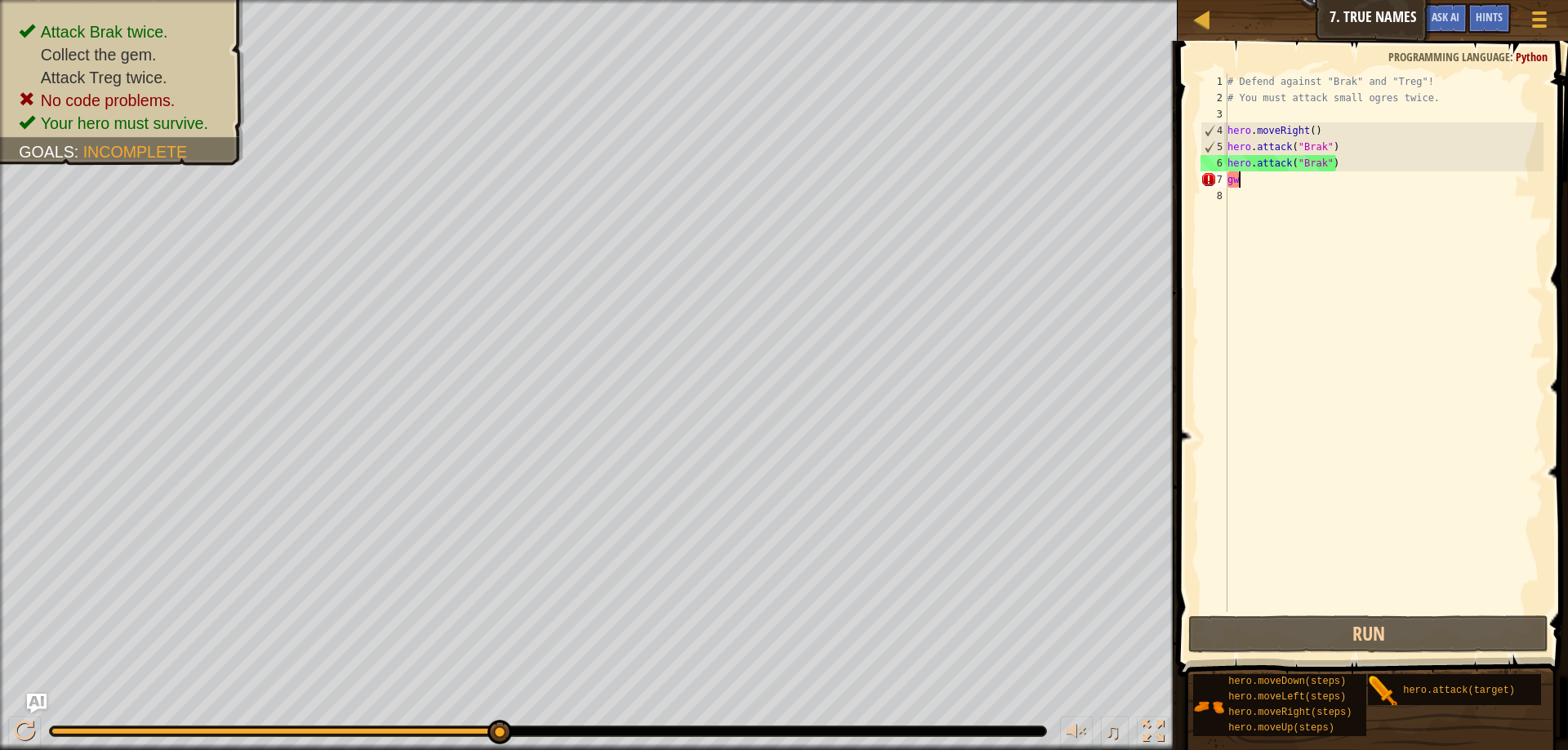
type textarea "g"
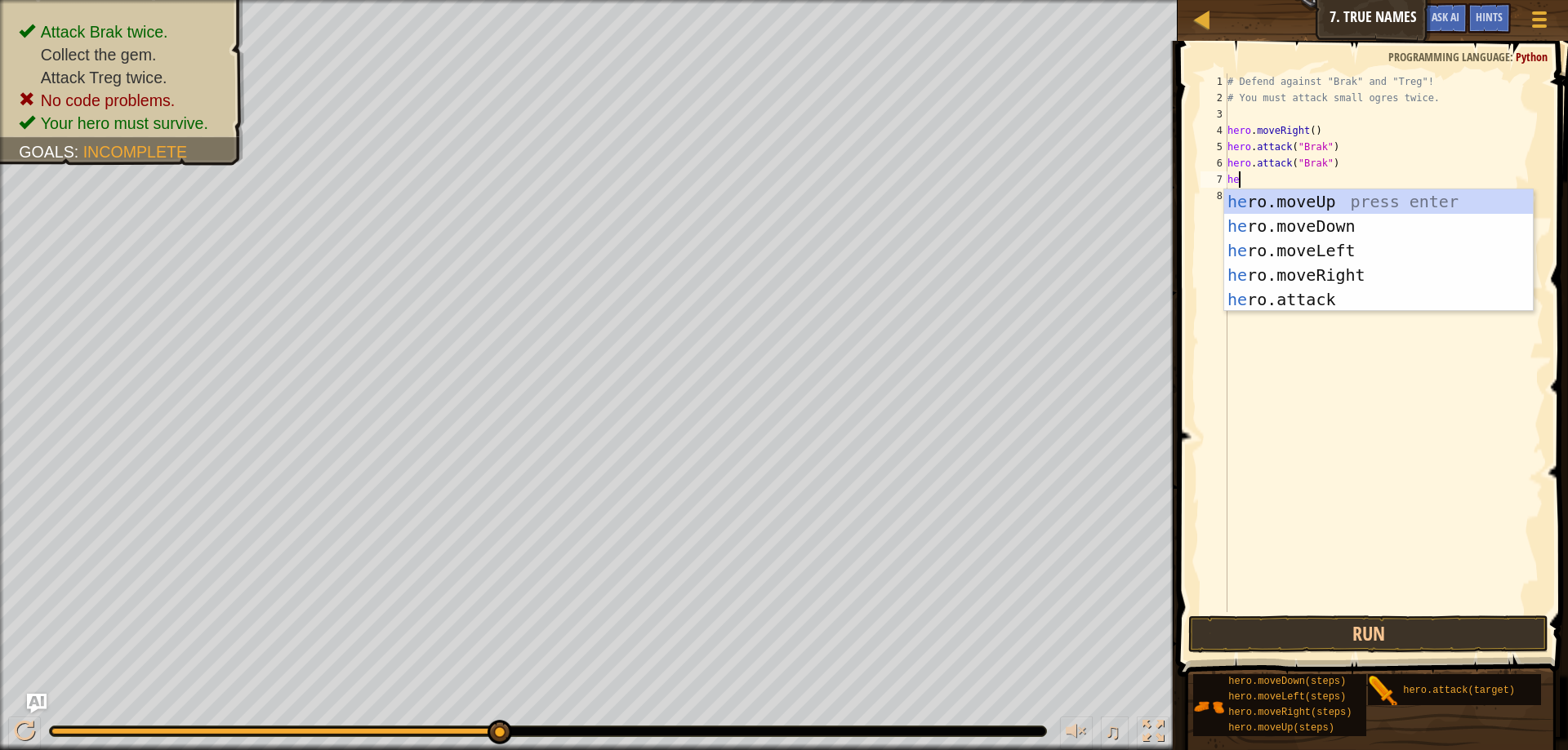
type textarea "hero"
click at [1346, 272] on div "hero .moveUp press enter hero .moveDown press enter hero .moveLeft press enter …" at bounding box center [1379, 275] width 309 height 172
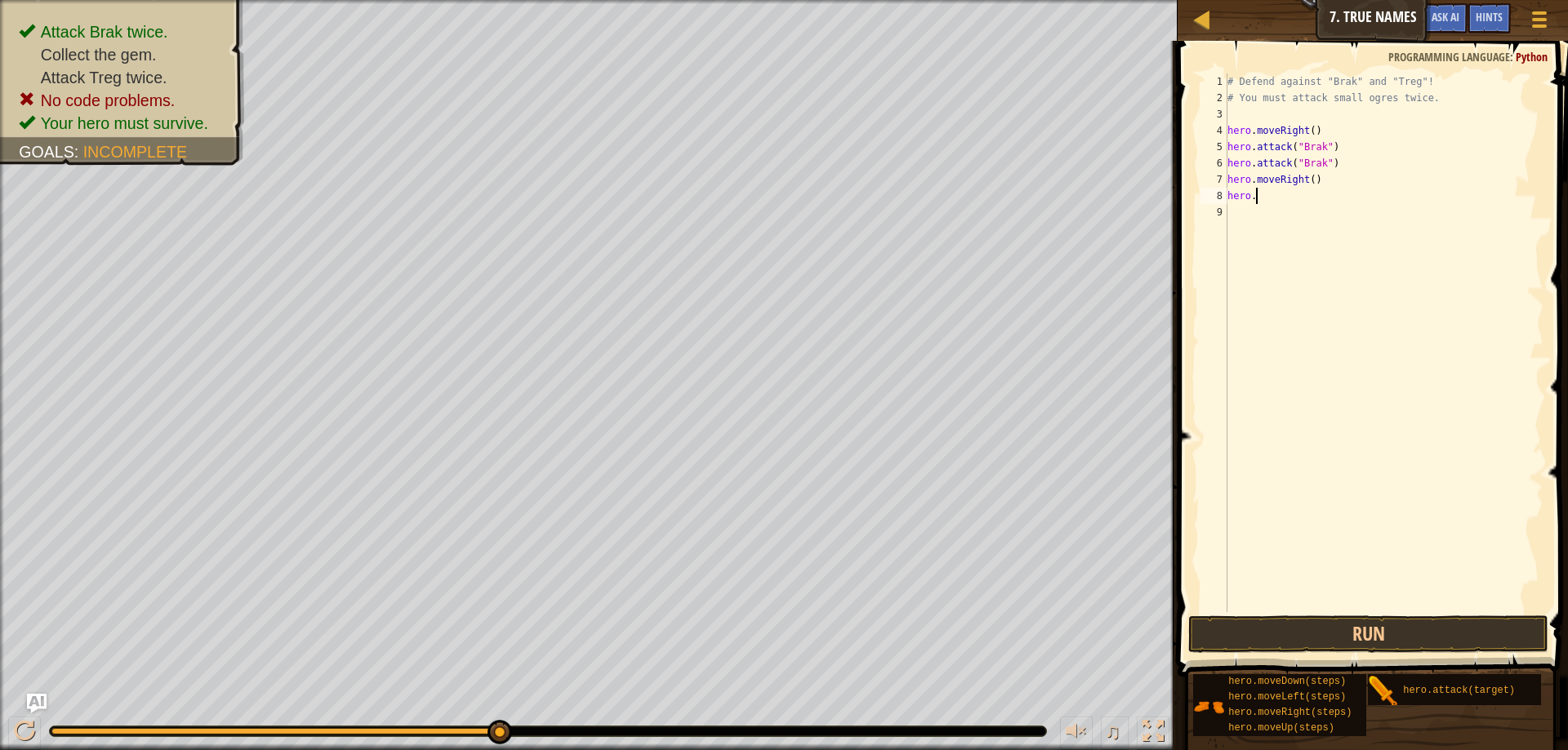
scroll to position [7, 4]
type textarea "hero.attack("Enemy Name")"
click at [1348, 223] on div "# Defend against "Brak" and "Treg"! # You must attack small ogres twice. hero .…" at bounding box center [1383, 359] width 319 height 572
drag, startPoint x: 1358, startPoint y: 204, endPoint x: 1364, endPoint y: 248, distance: 44.4
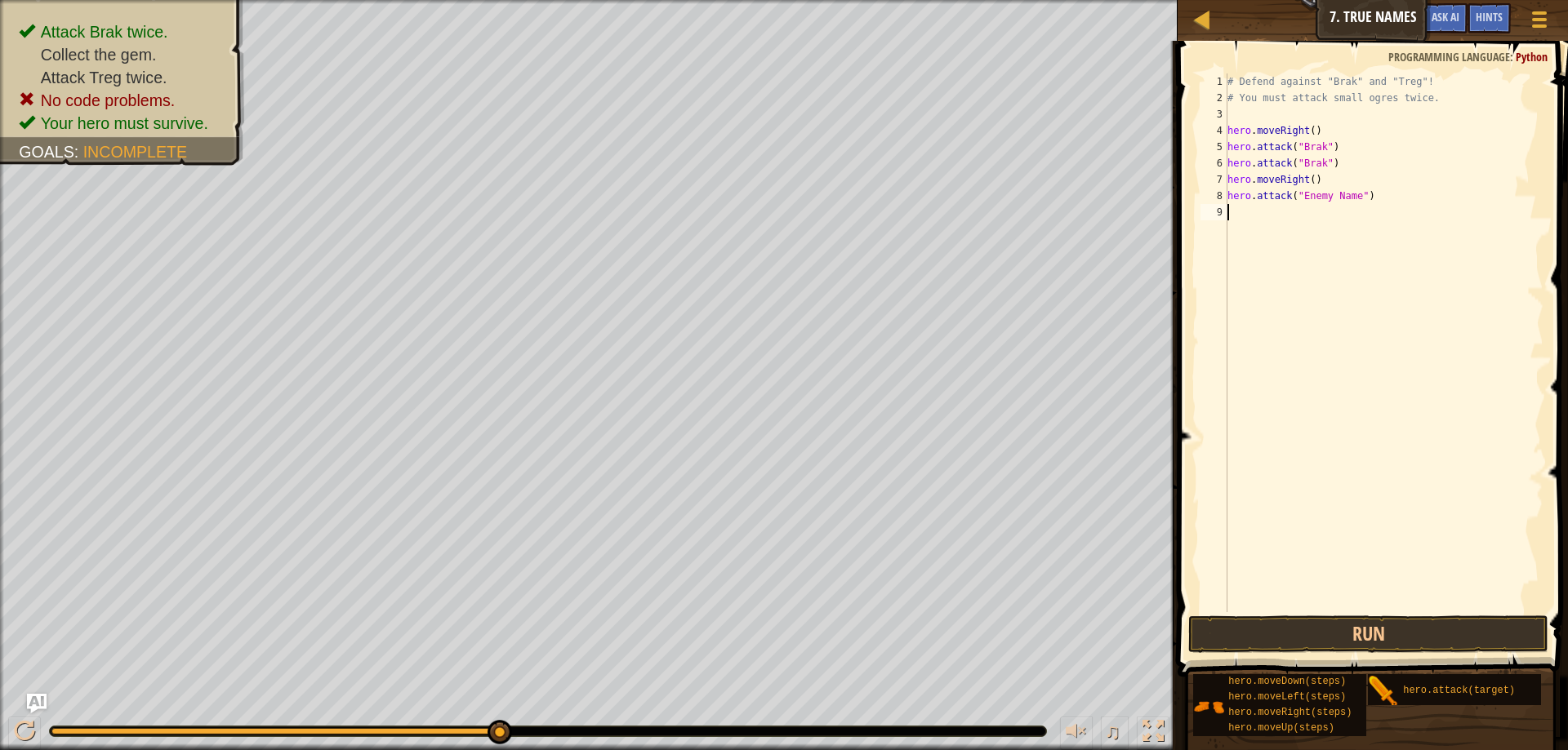
click at [1358, 204] on div "# Defend against "Brak" and "Treg"! # You must attack small ogres twice. hero .…" at bounding box center [1383, 359] width 319 height 572
drag, startPoint x: 1354, startPoint y: 199, endPoint x: 1326, endPoint y: 198, distance: 28.0
click at [1326, 198] on div "# Defend against "Brak" and "Treg"! # You must attack small ogres twice. hero .…" at bounding box center [1383, 359] width 319 height 572
drag, startPoint x: 1358, startPoint y: 199, endPoint x: 1300, endPoint y: 202, distance: 58.1
click at [1300, 202] on div "# Defend against "Brak" and "Treg"! # You must attack small ogres twice. hero .…" at bounding box center [1383, 359] width 319 height 572
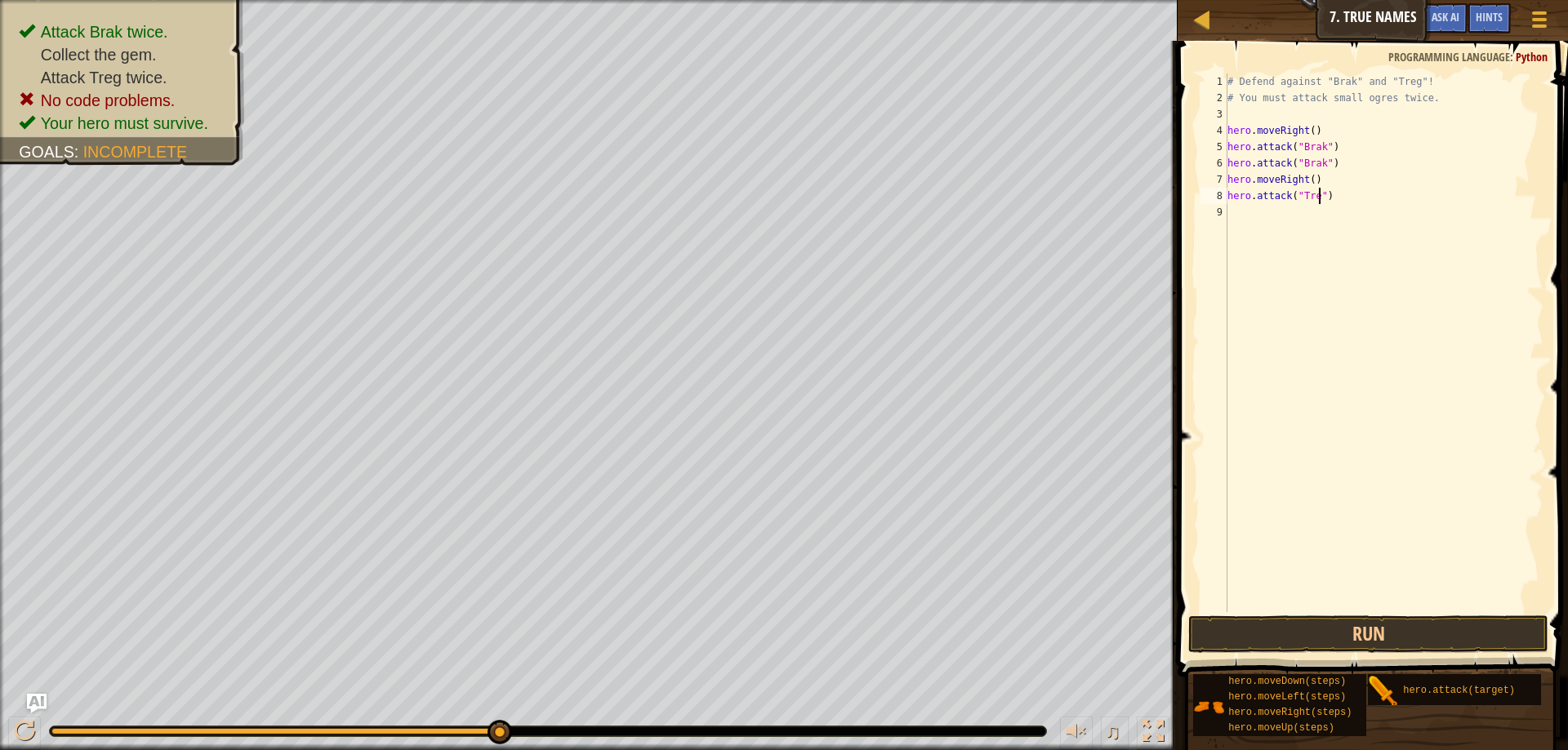
scroll to position [7, 13]
type textarea "hero.attack("Treg")"
click at [1237, 210] on div "# Defend against "Brak" and "Treg"! # You must attack small ogres twice. hero .…" at bounding box center [1383, 359] width 319 height 572
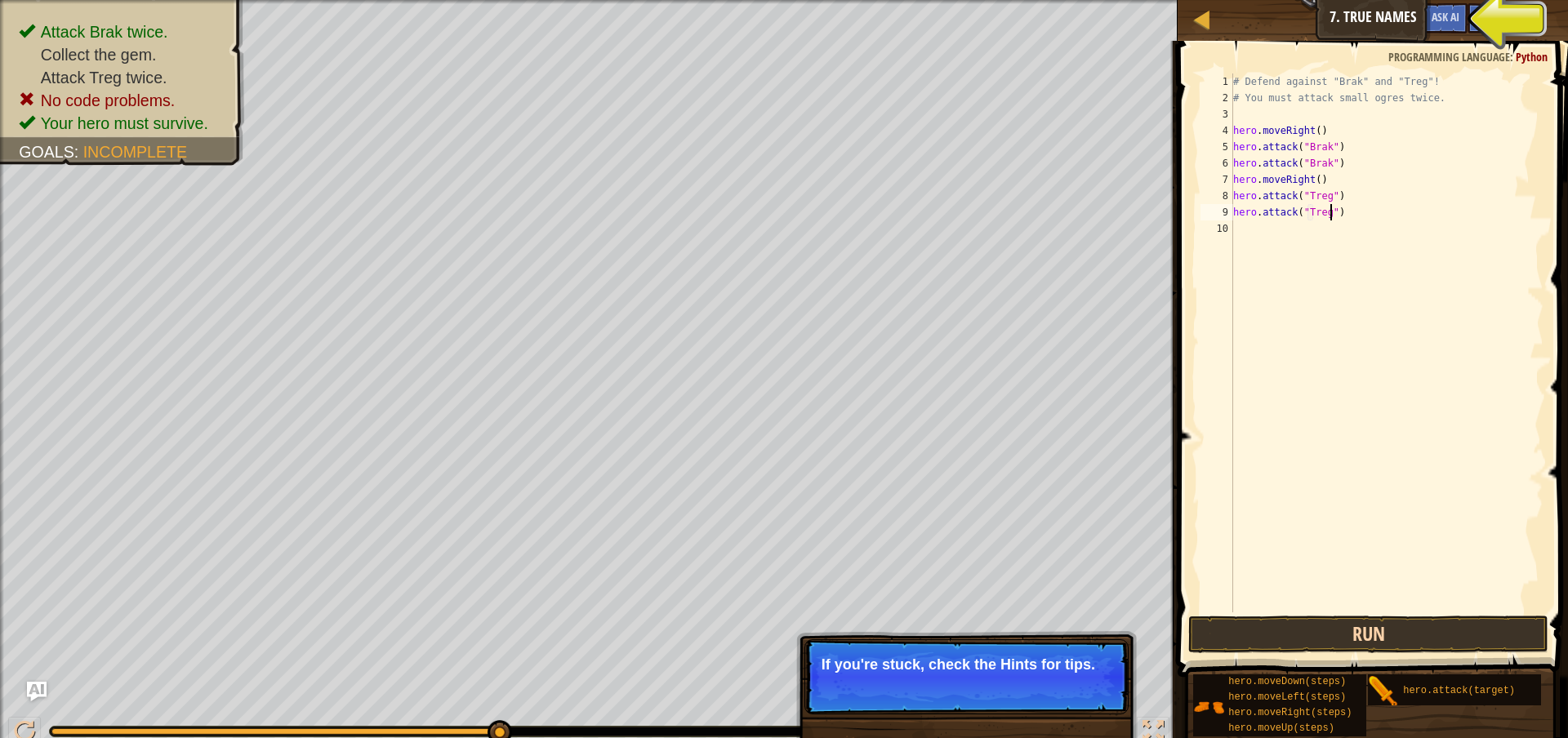
type textarea "hero.attack("Treg")"
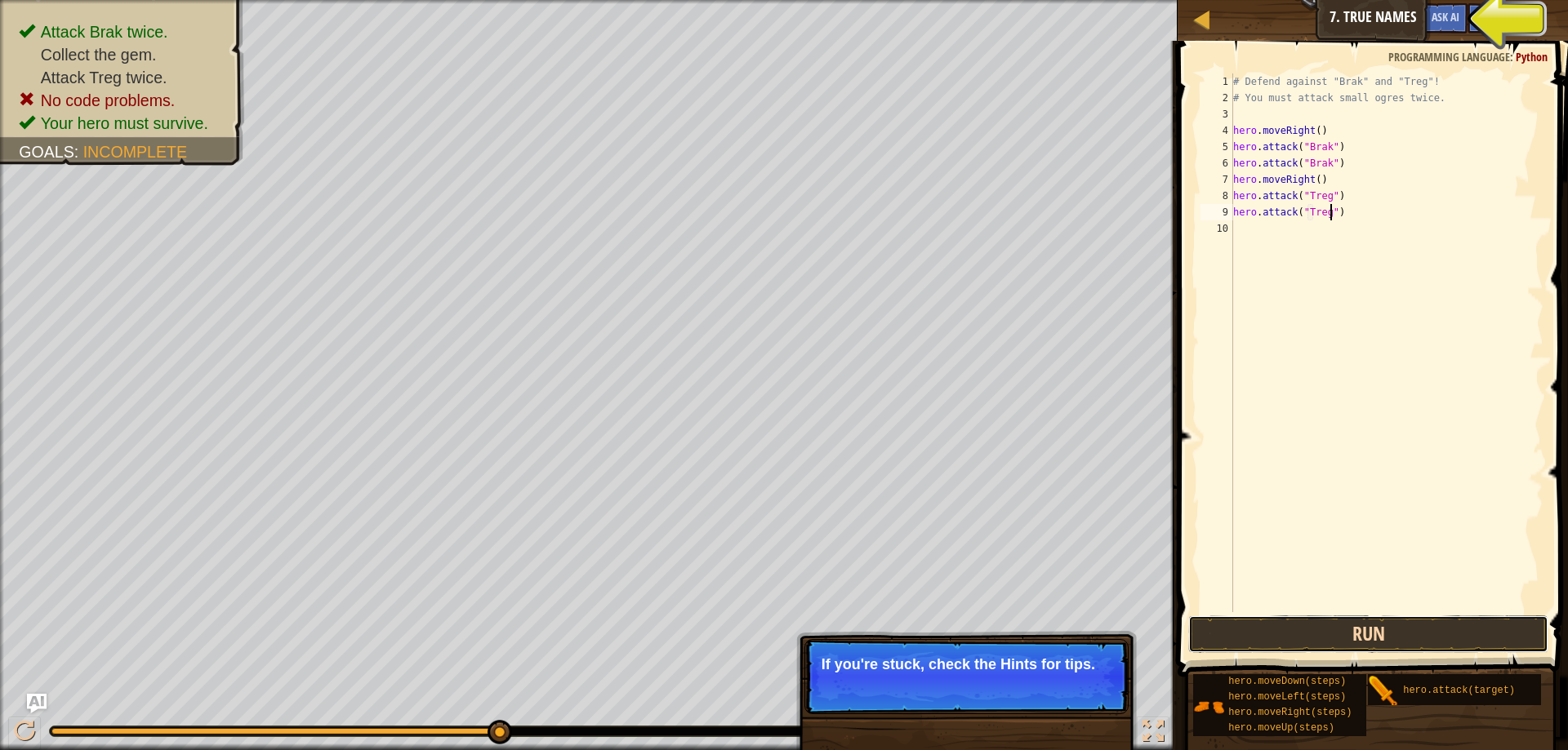
click at [1407, 630] on button "Run" at bounding box center [1369, 634] width 360 height 38
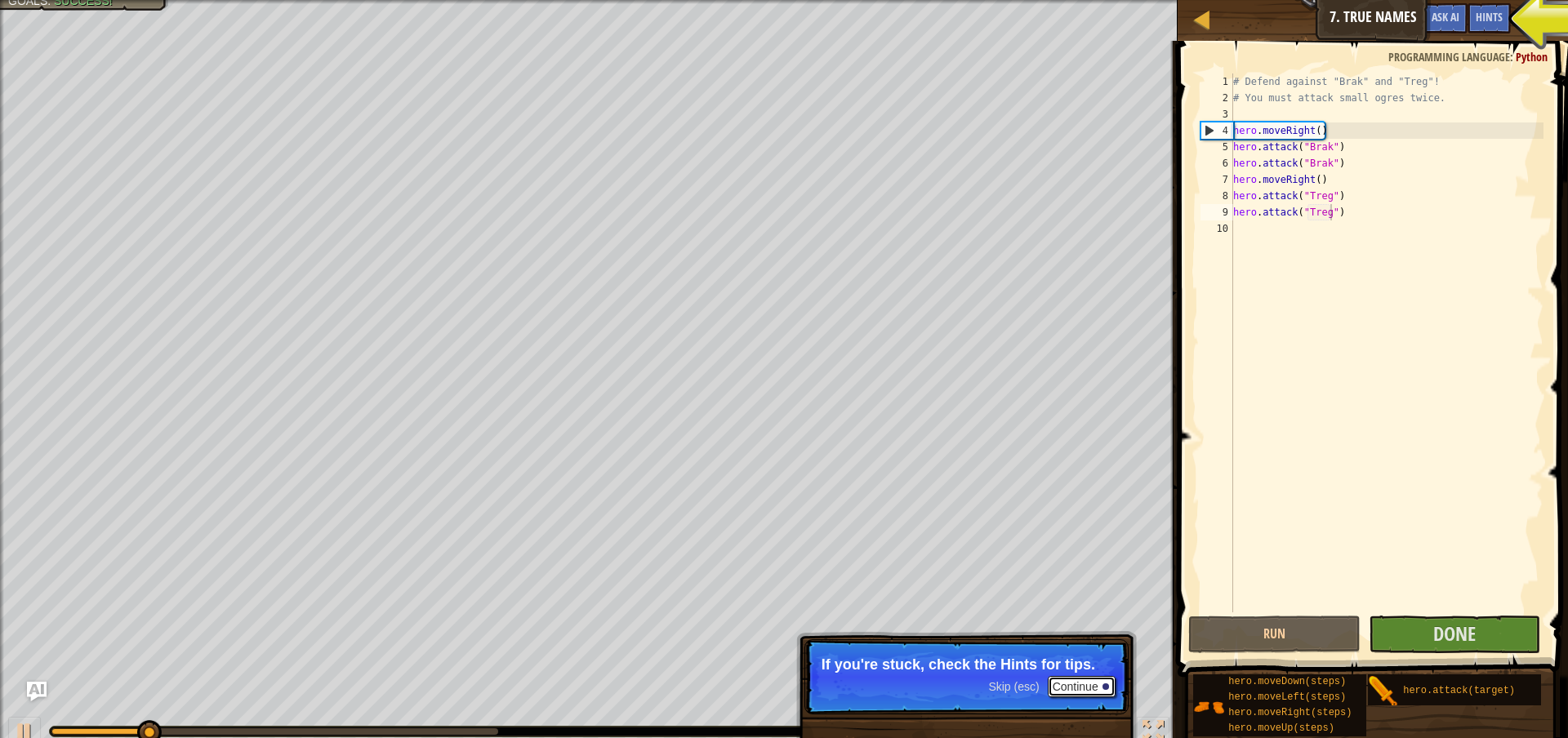
click at [1068, 681] on button "Continue" at bounding box center [1082, 687] width 68 height 21
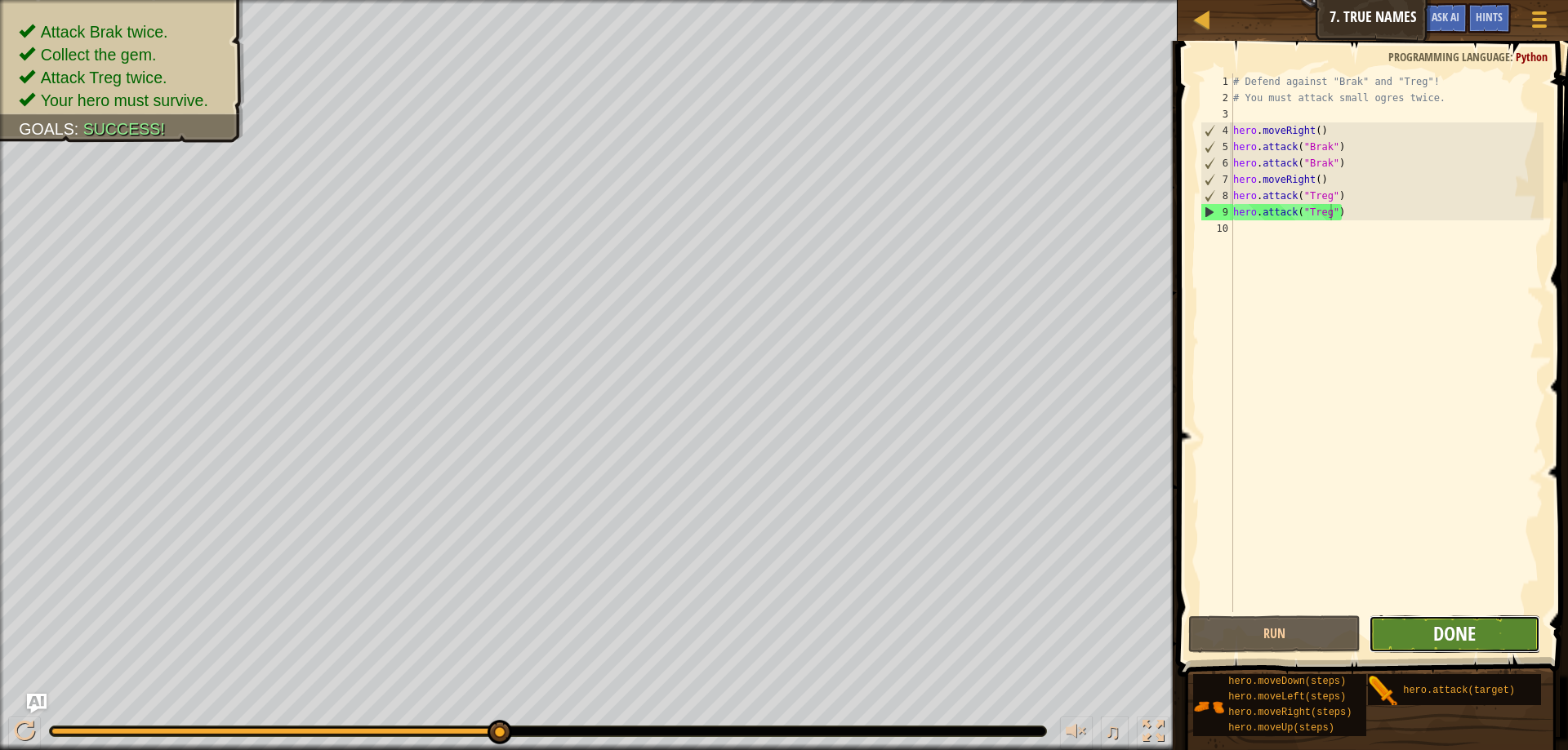
click at [1446, 639] on span "Done" at bounding box center [1454, 633] width 42 height 26
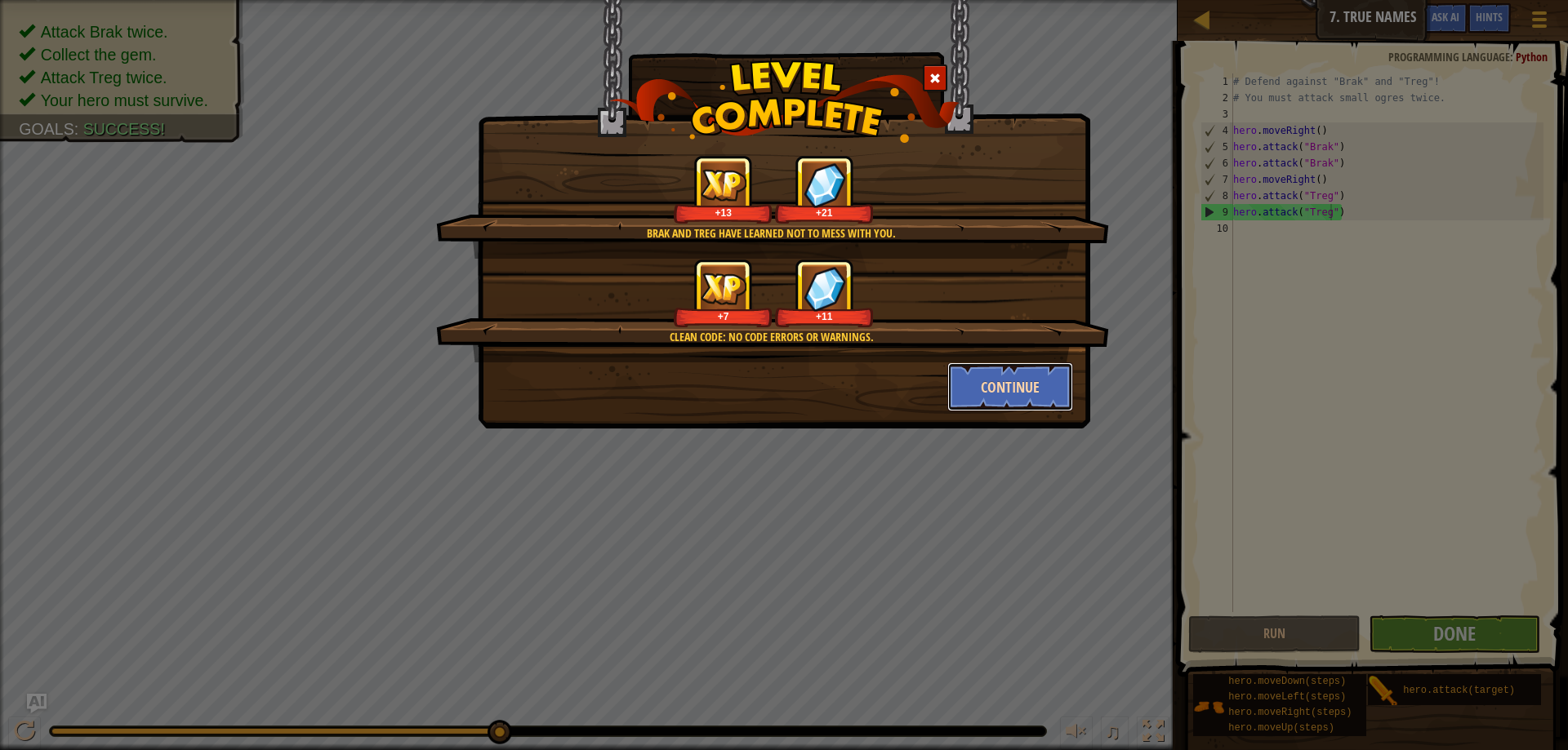
click at [1006, 397] on button "Continue" at bounding box center [1010, 386] width 127 height 49
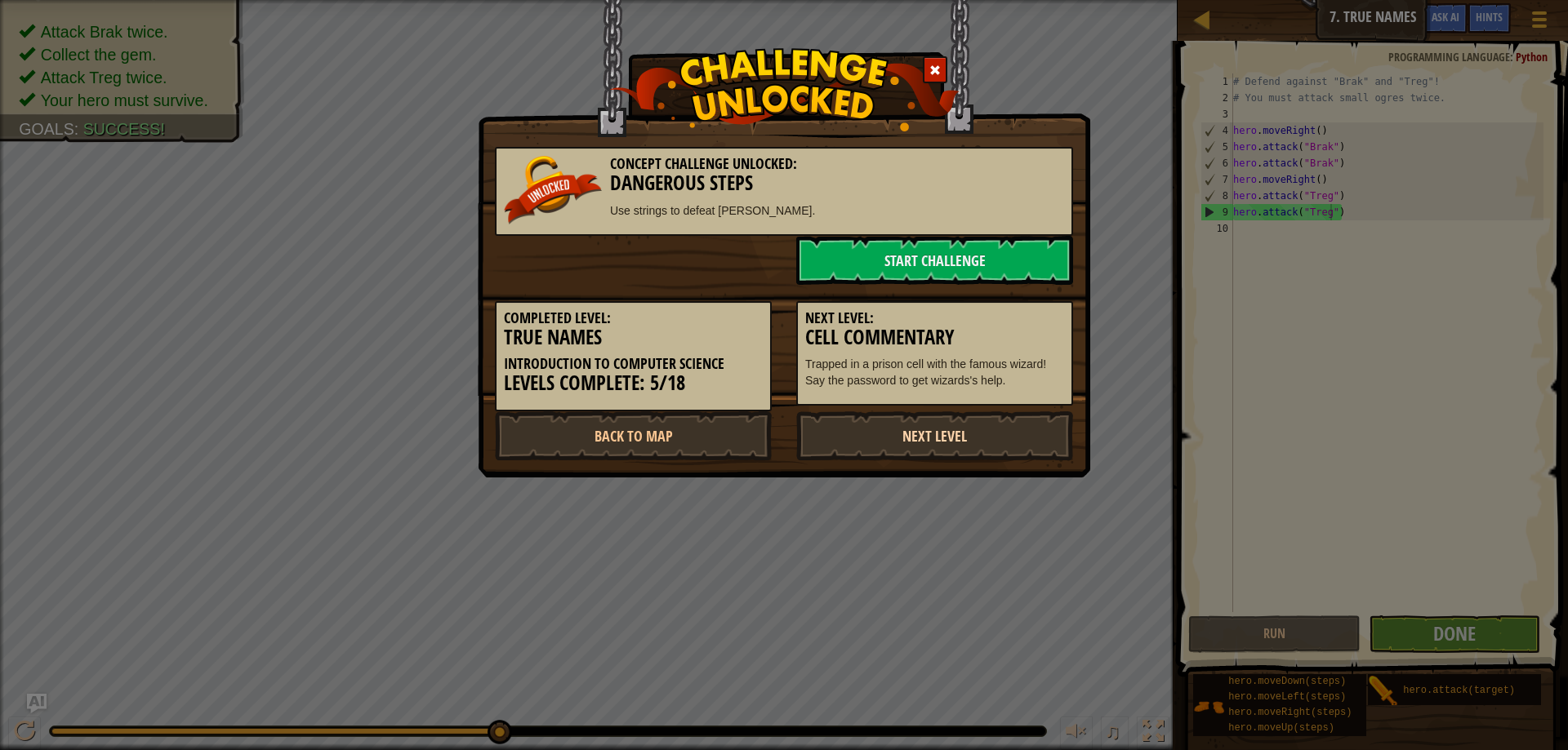
click at [950, 429] on link "Next Level" at bounding box center [934, 436] width 277 height 49
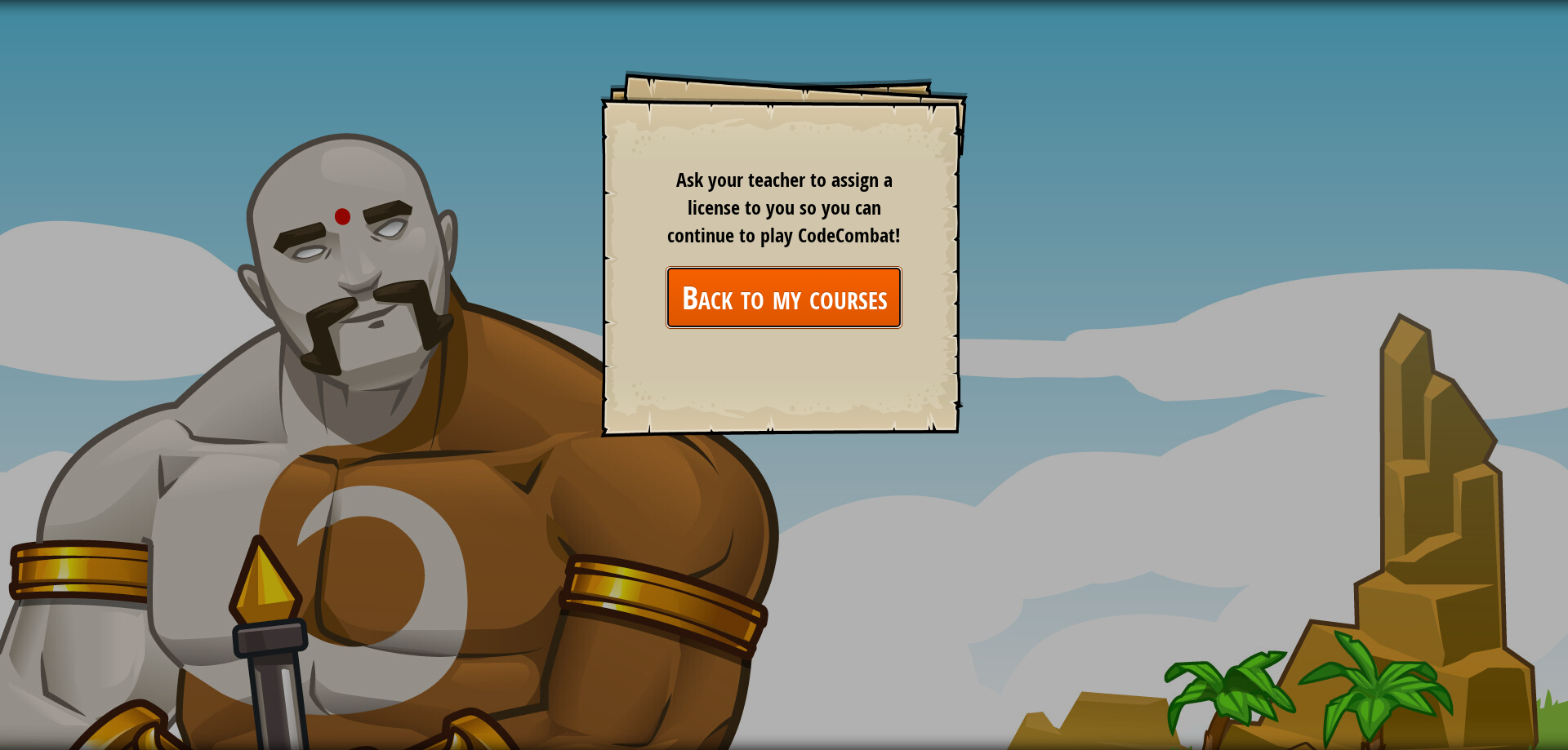
click at [818, 309] on link "Back to my courses" at bounding box center [784, 298] width 237 height 62
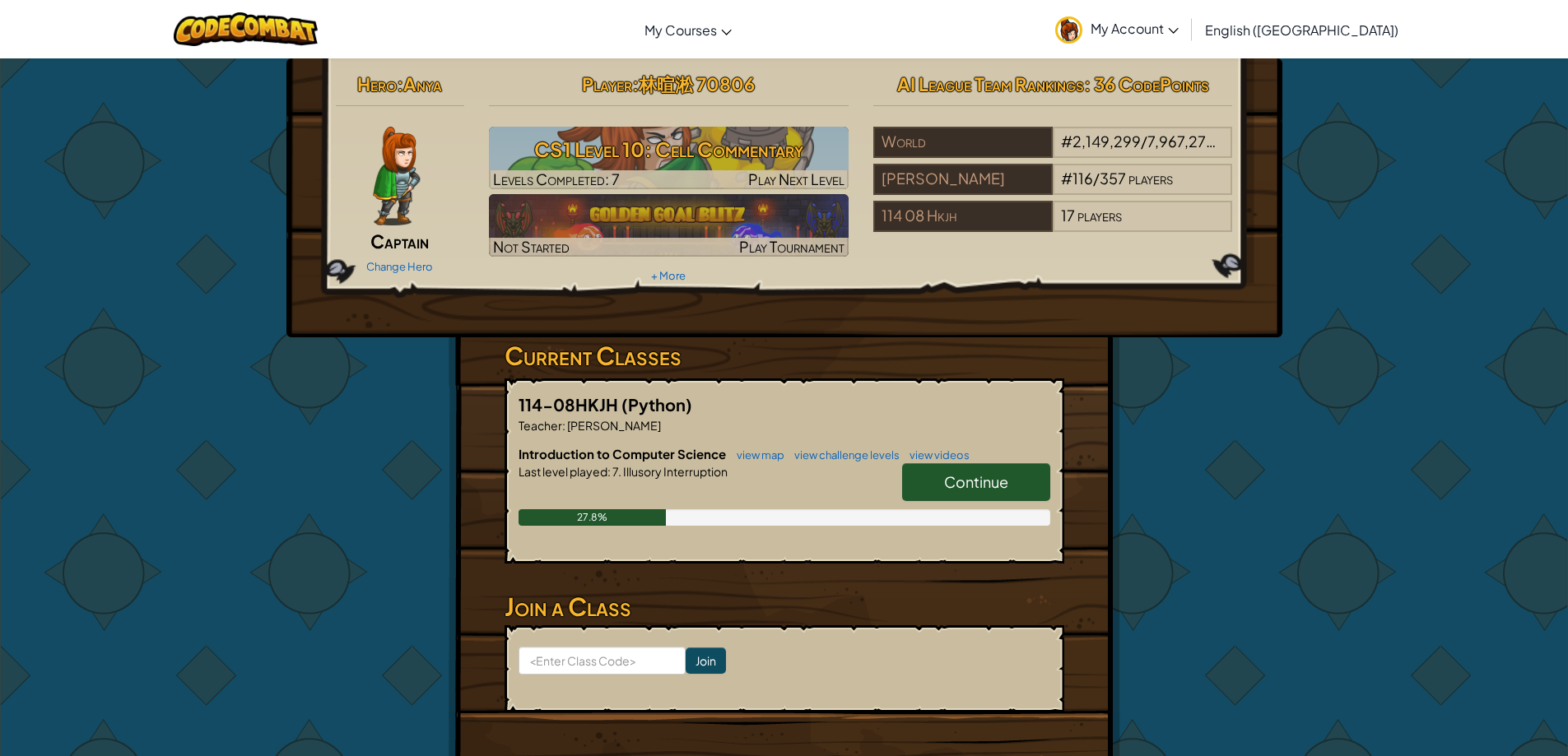
click at [1019, 481] on link "Continue" at bounding box center [977, 482] width 148 height 38
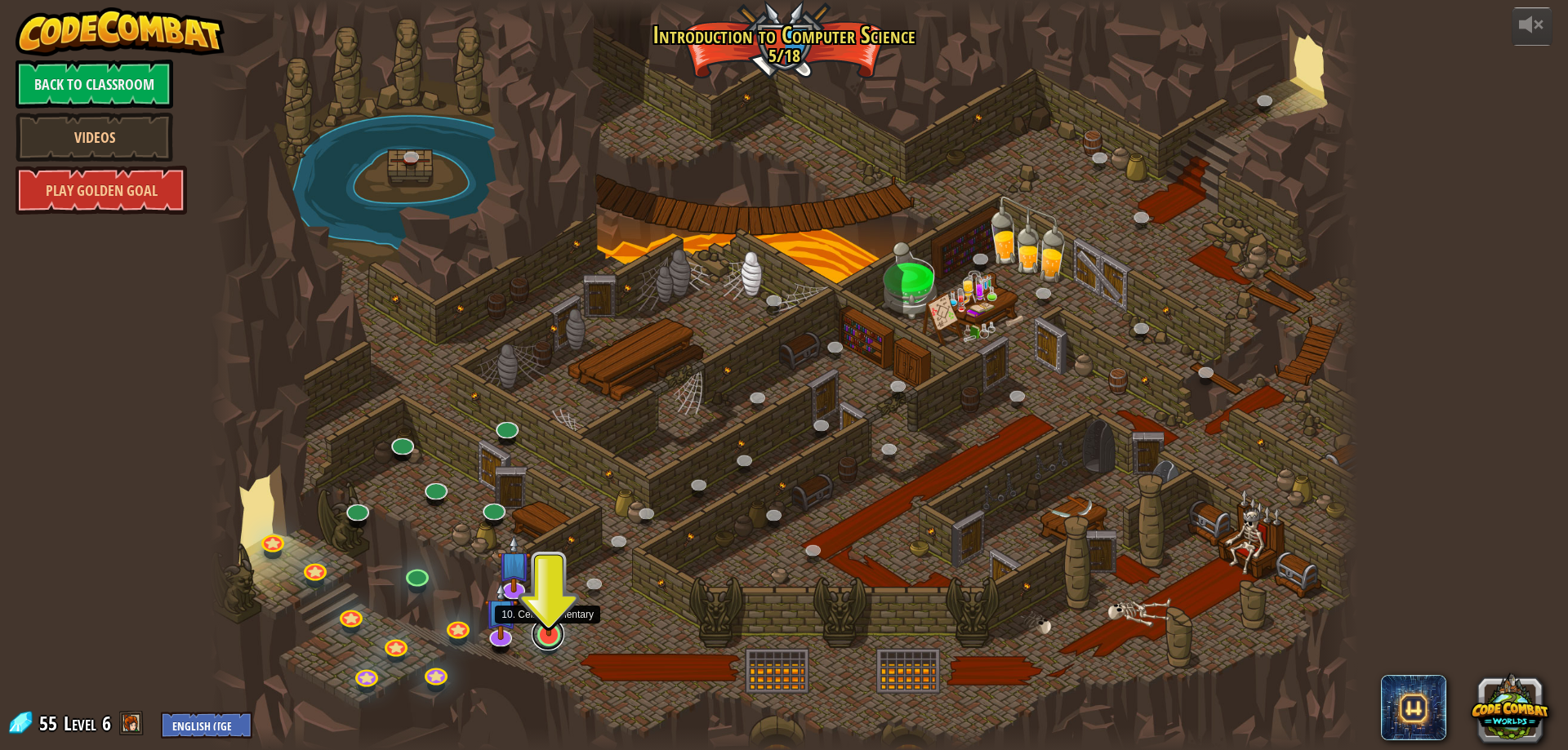
click at [549, 642] on link at bounding box center [548, 634] width 33 height 33
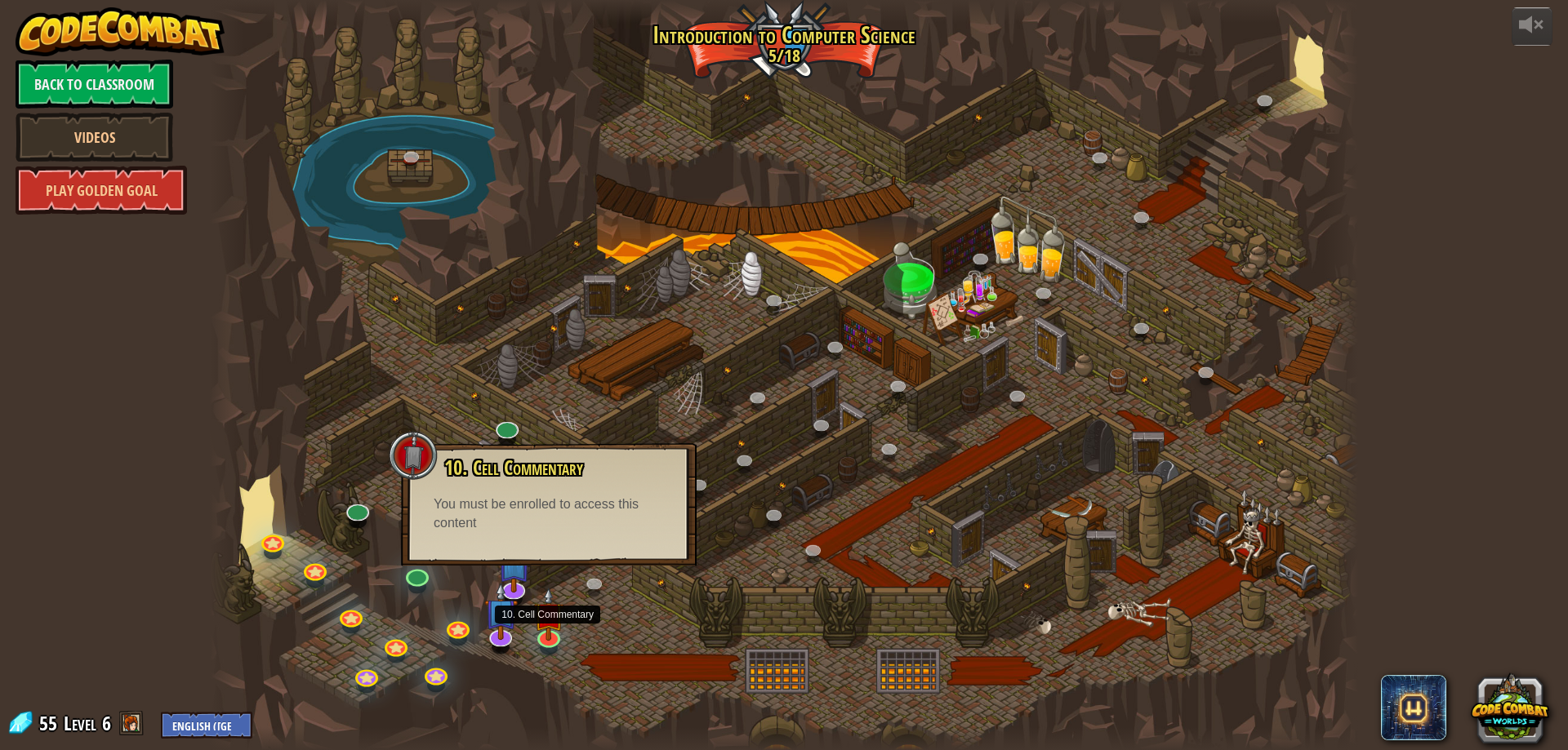
click at [605, 543] on div "10. Cell Commentary Trapped in a prison cell with the famous wizard! Say the pa…" at bounding box center [549, 504] width 296 height 122
